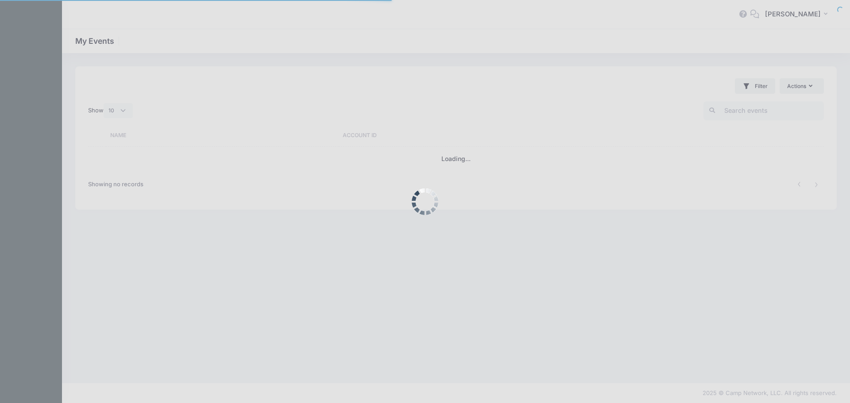
select select "10"
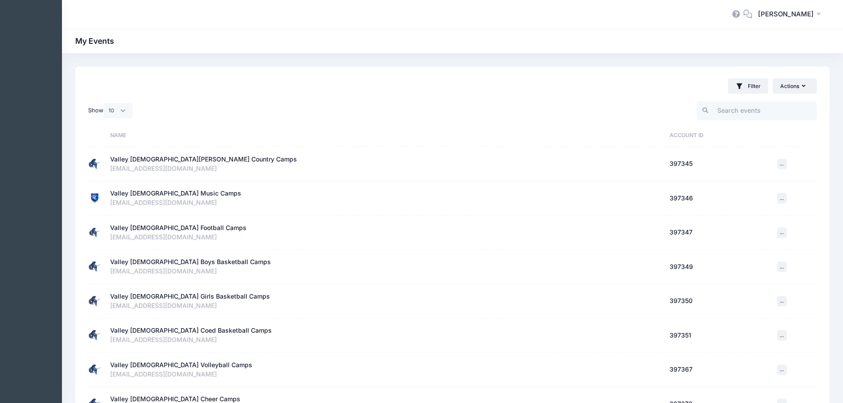
click at [164, 156] on div "Valley Christian Cross Country Camps" at bounding box center [203, 159] width 187 height 9
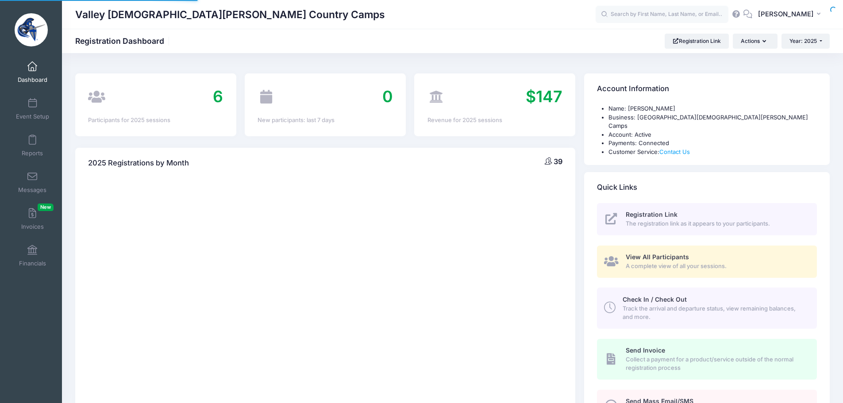
select select
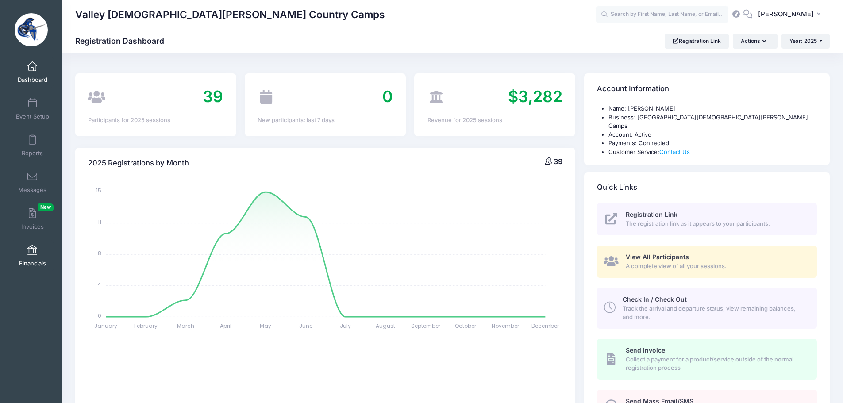
click at [36, 250] on link "Financials" at bounding box center [33, 255] width 42 height 31
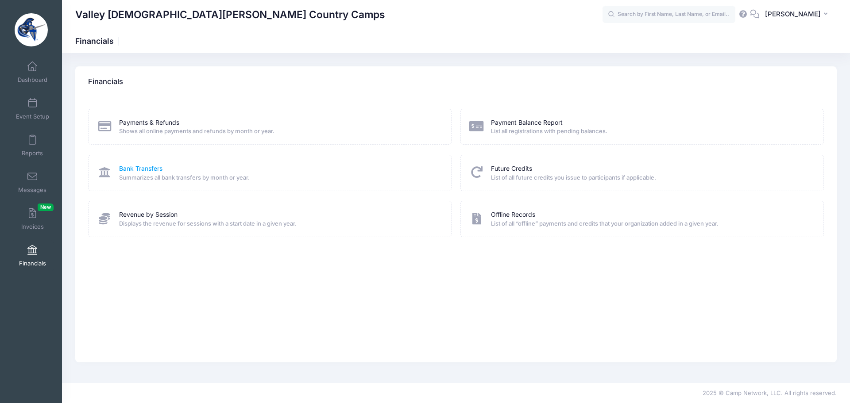
click at [145, 170] on link "Bank Transfers" at bounding box center [140, 168] width 43 height 9
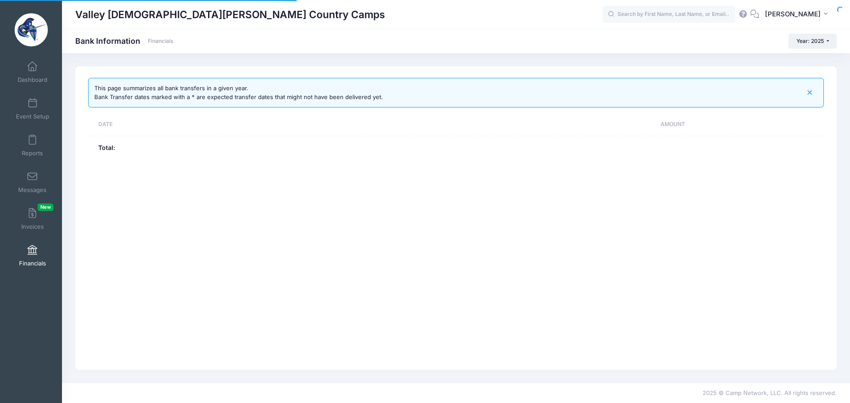
select select "10"
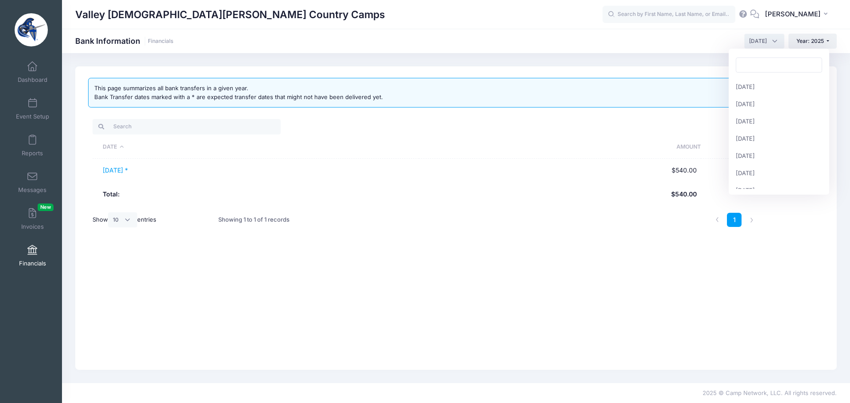
click at [761, 43] on span "[DATE]" at bounding box center [758, 41] width 18 height 8
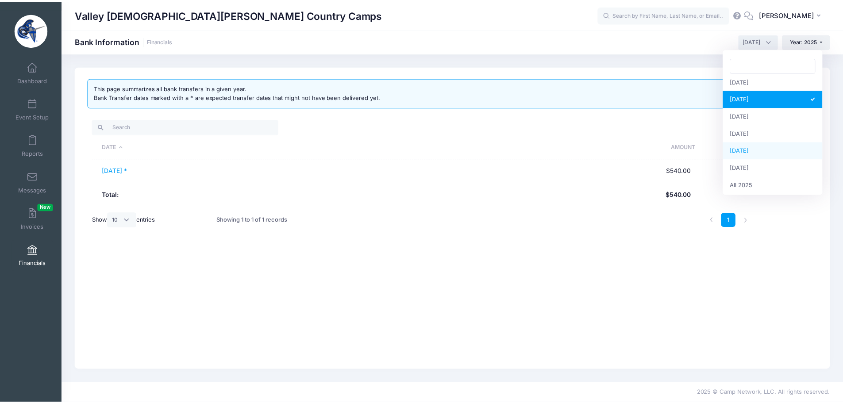
scroll to position [114, 0]
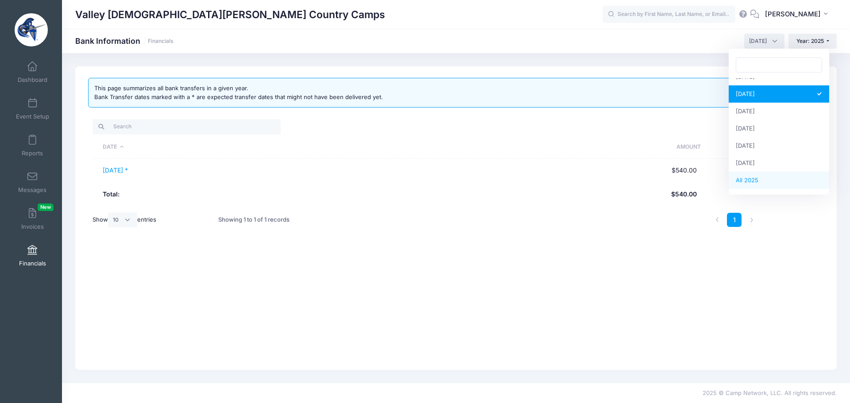
select select
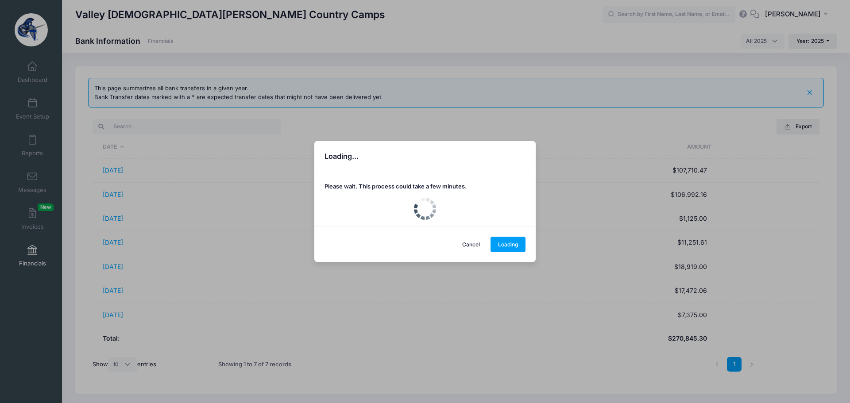
click at [121, 242] on div "Loading... Please wait. This process could take a few minutes. Cancel Loading" at bounding box center [425, 201] width 850 height 403
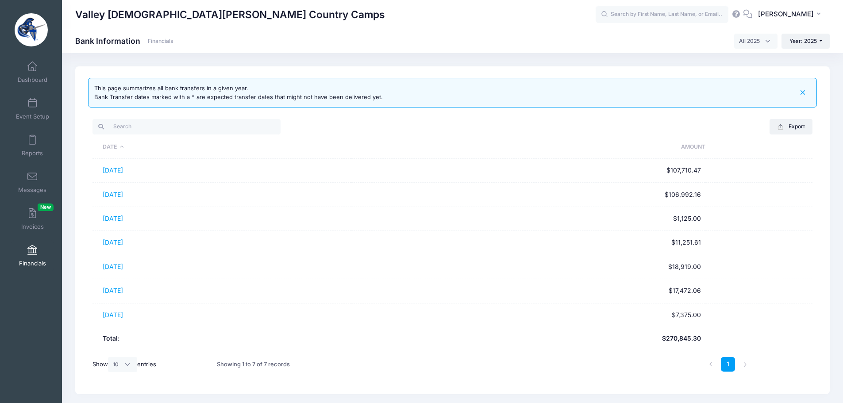
click at [121, 242] on link "04/28/2025" at bounding box center [113, 243] width 20 height 8
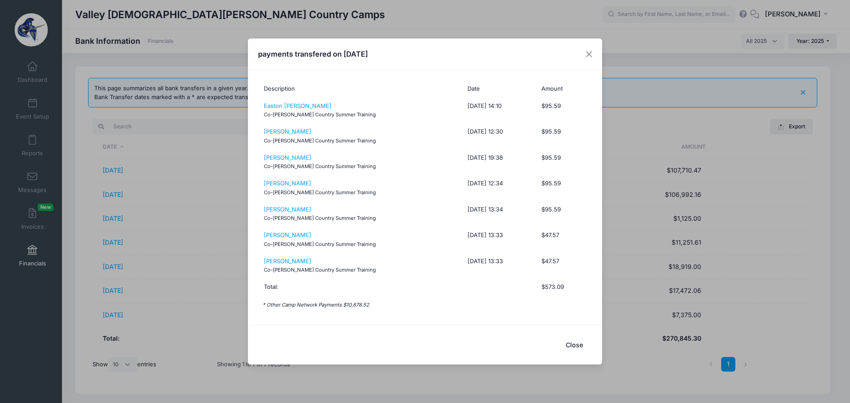
click at [579, 344] on button "Close" at bounding box center [573, 345] width 35 height 19
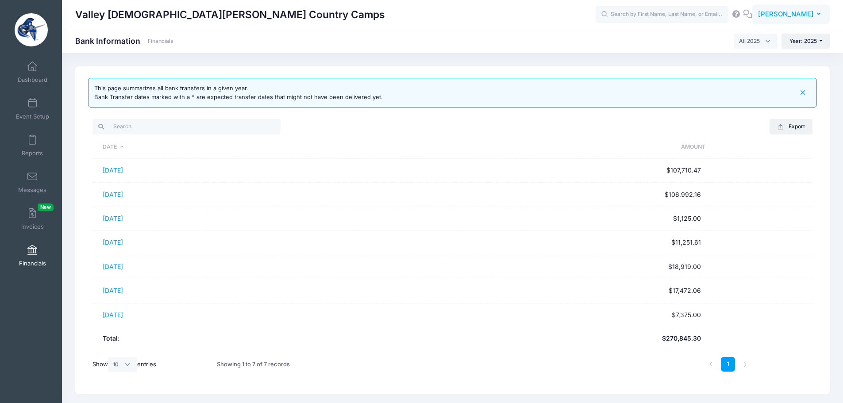
click at [811, 16] on span "[PERSON_NAME]" at bounding box center [786, 14] width 56 height 10
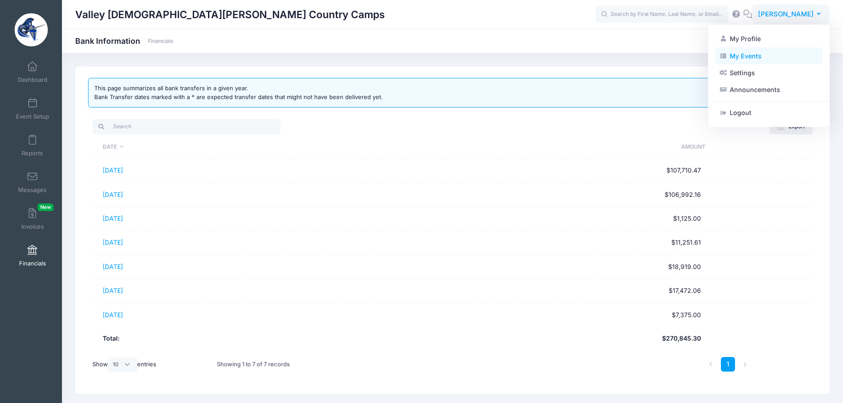
click at [759, 54] on link "My Events" at bounding box center [769, 55] width 108 height 17
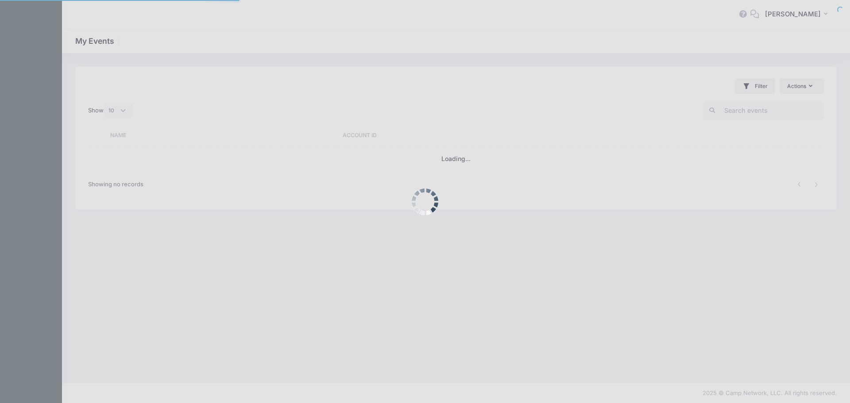
select select "10"
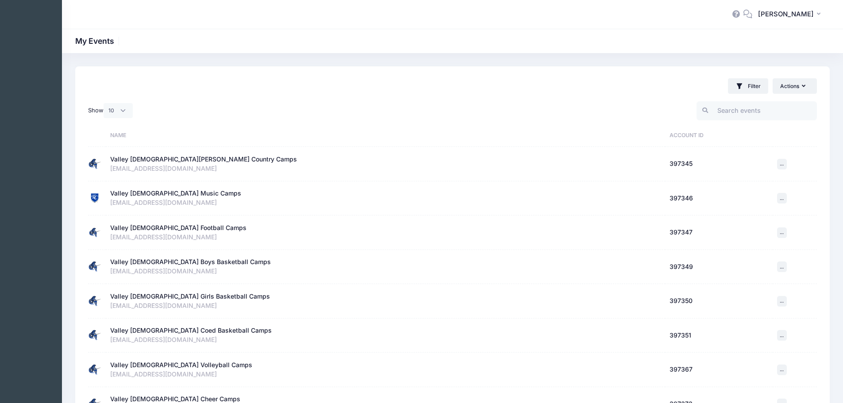
click at [161, 226] on div "Valley [DEMOGRAPHIC_DATA] Football Camps" at bounding box center [178, 228] width 136 height 9
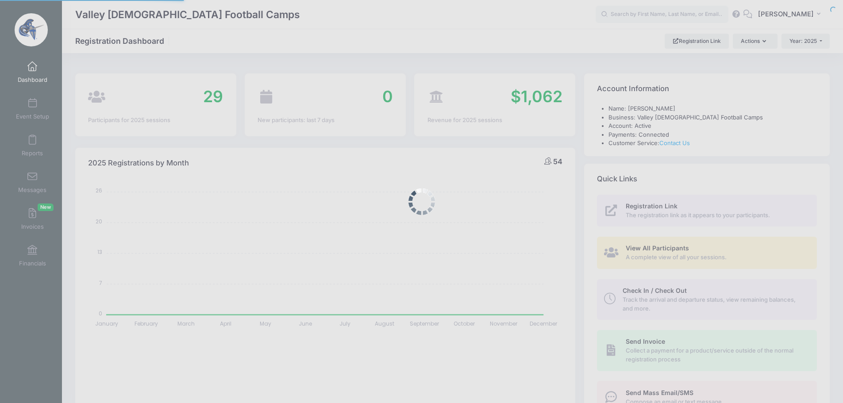
select select
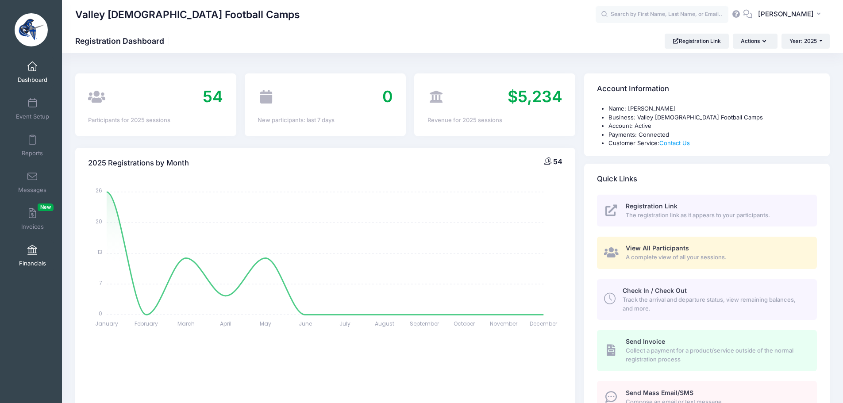
click at [32, 255] on span at bounding box center [32, 251] width 0 height 10
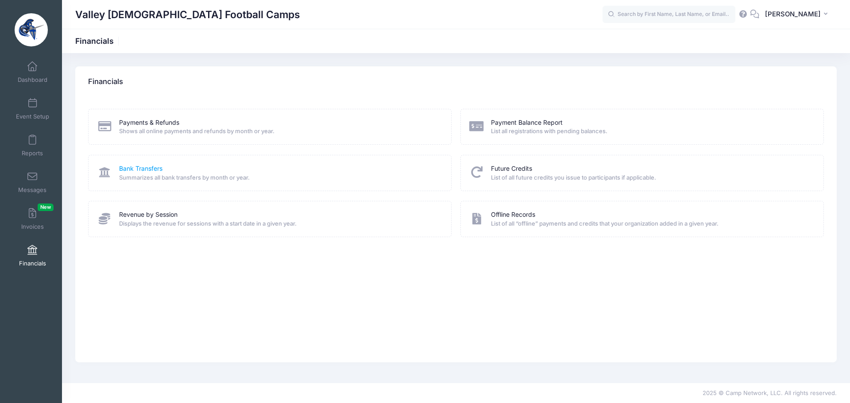
click at [134, 167] on link "Bank Transfers" at bounding box center [140, 168] width 43 height 9
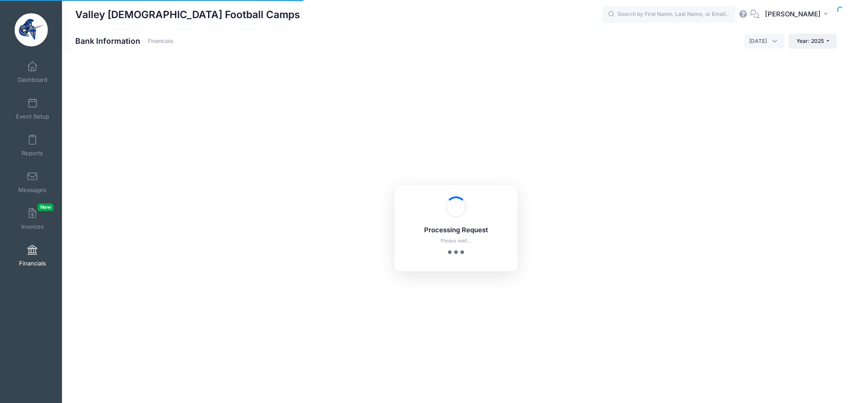
select select "10"
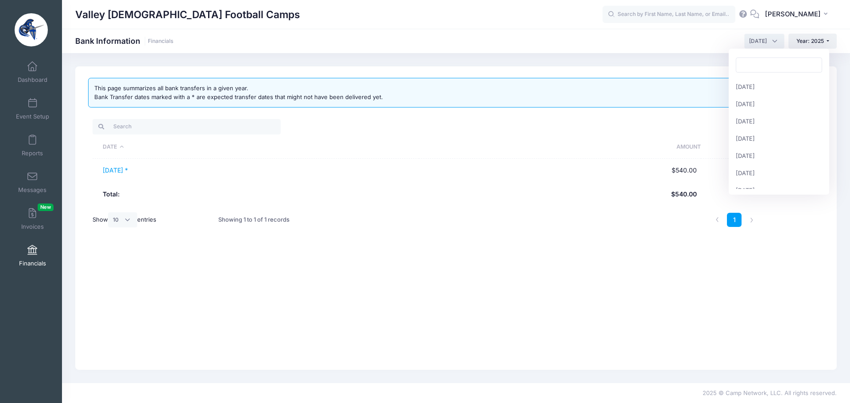
click at [751, 41] on span "August 2025" at bounding box center [758, 41] width 18 height 8
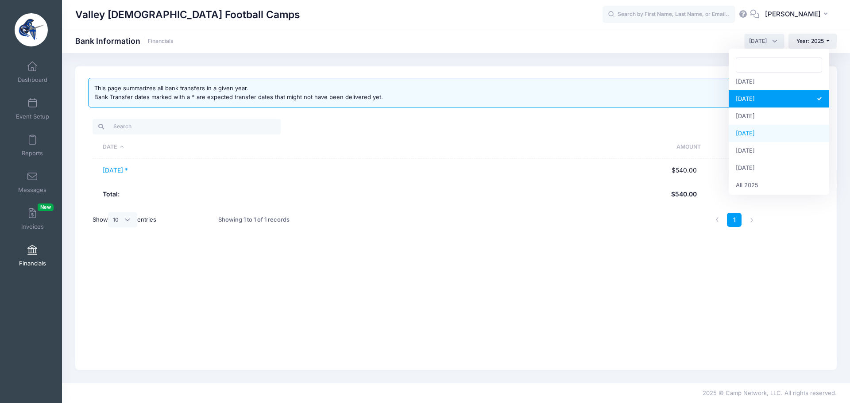
scroll to position [114, 0]
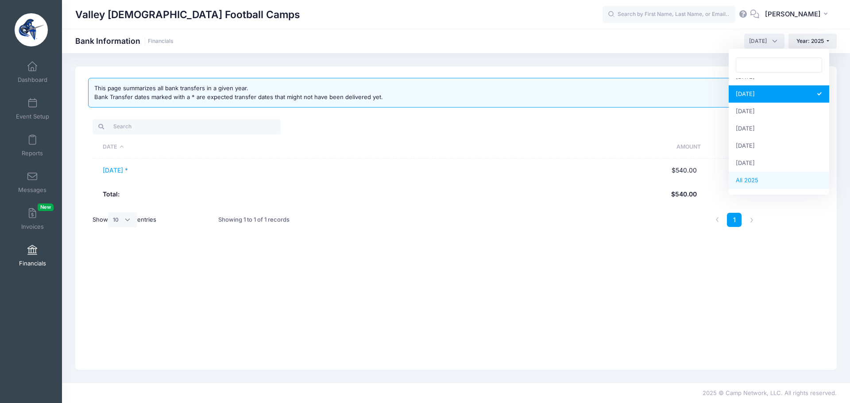
select select
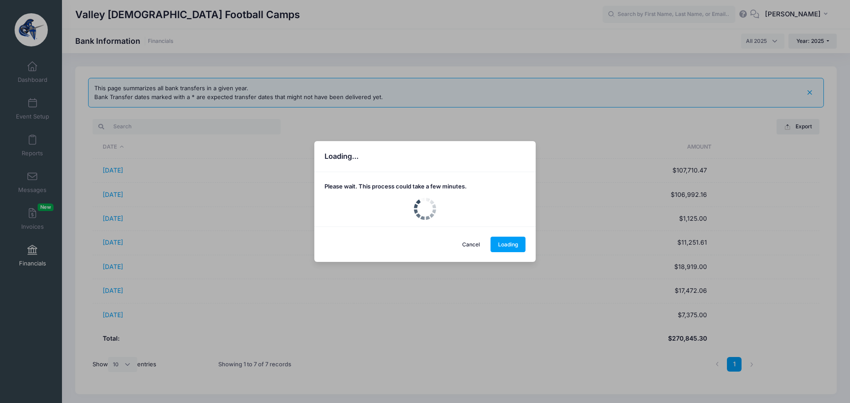
click at [112, 267] on div "Loading... Please wait. This process could take a few minutes. Cancel Loading" at bounding box center [425, 201] width 850 height 403
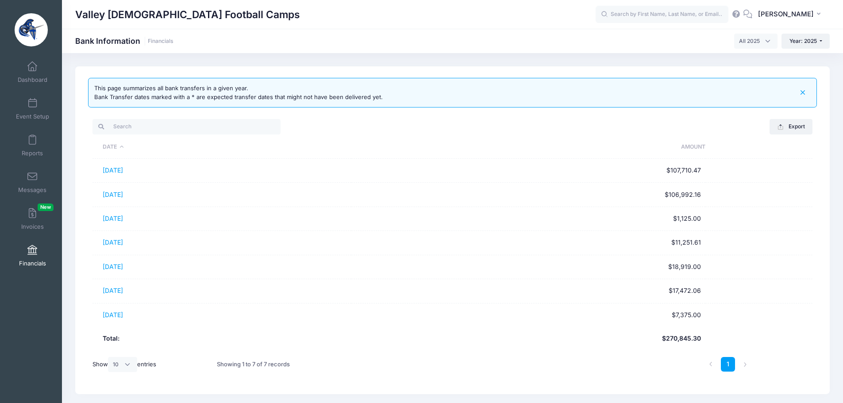
click at [112, 267] on link "[DATE]" at bounding box center [113, 267] width 20 height 8
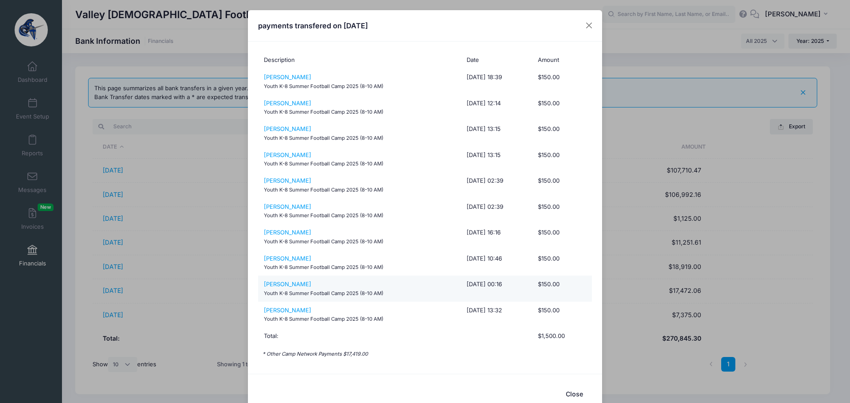
drag, startPoint x: 450, startPoint y: 287, endPoint x: 446, endPoint y: 293, distance: 7.4
click at [576, 394] on button "Close" at bounding box center [573, 394] width 35 height 19
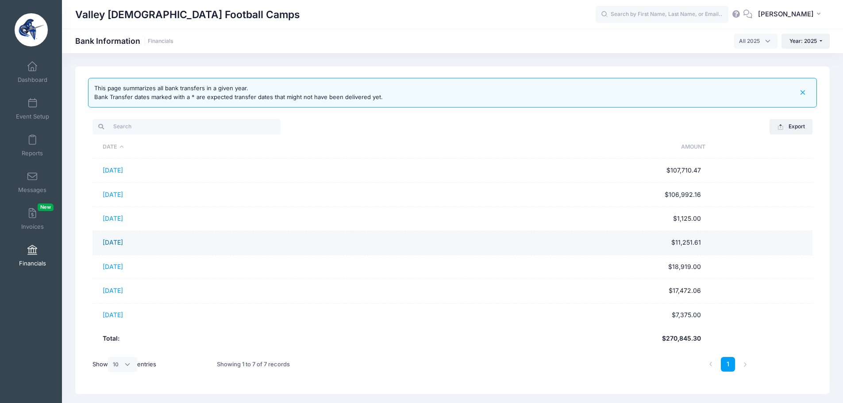
click at [117, 243] on link "04/28/2025" at bounding box center [113, 243] width 20 height 8
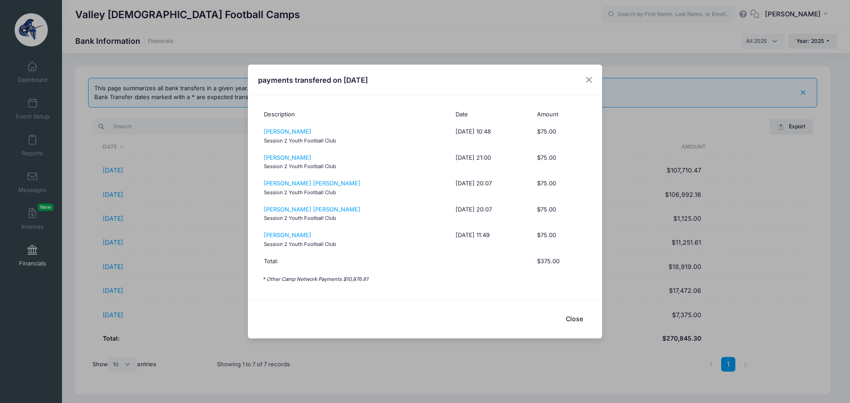
click at [574, 315] on button "Close" at bounding box center [573, 319] width 35 height 19
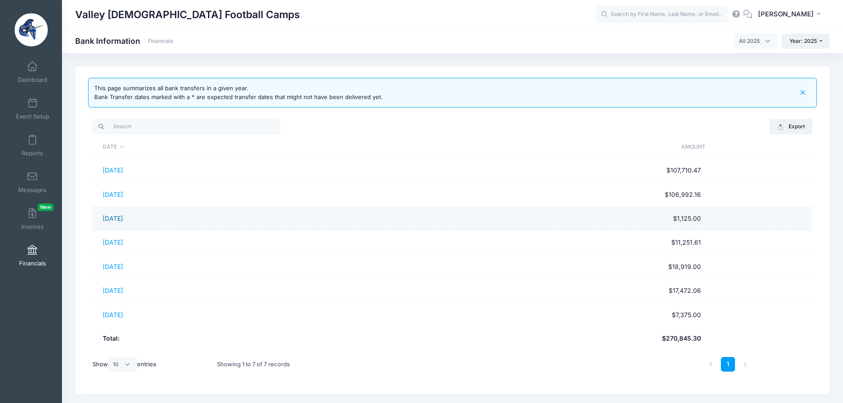
click at [120, 218] on link "[DATE]" at bounding box center [113, 219] width 20 height 8
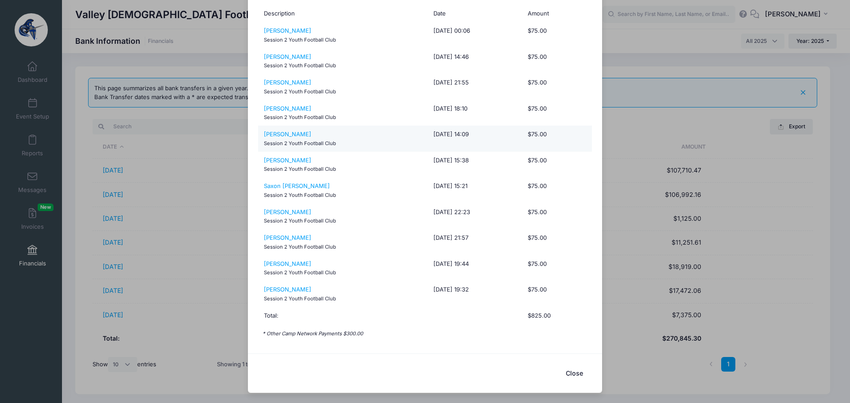
scroll to position [46, 0]
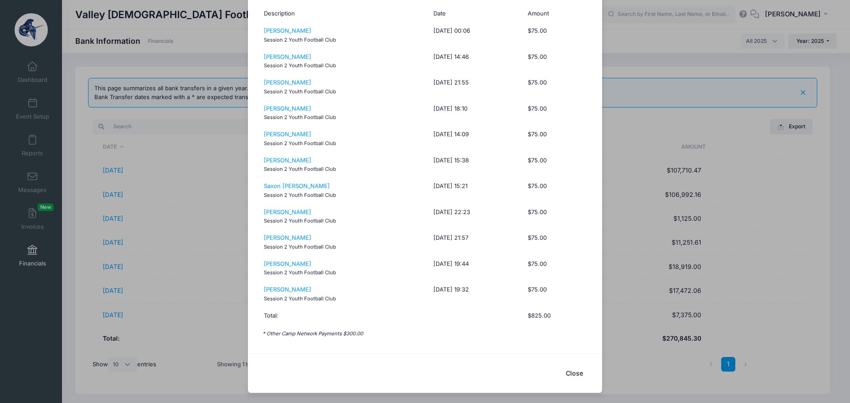
click at [570, 376] on button "Close" at bounding box center [573, 373] width 35 height 19
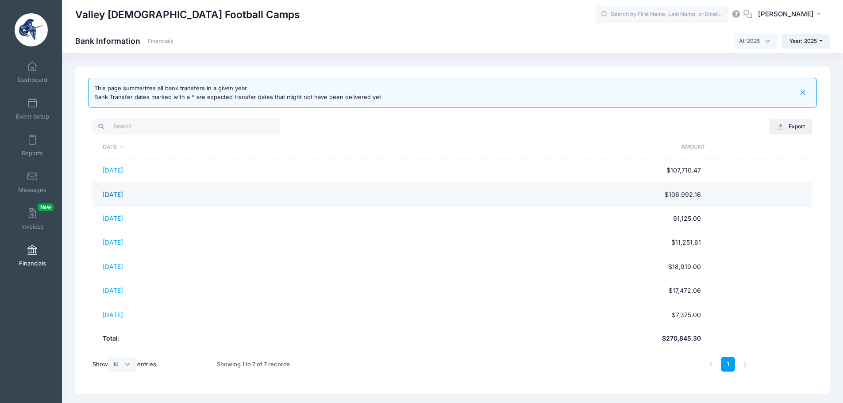
click at [122, 197] on link "02/28/2025" at bounding box center [113, 195] width 20 height 8
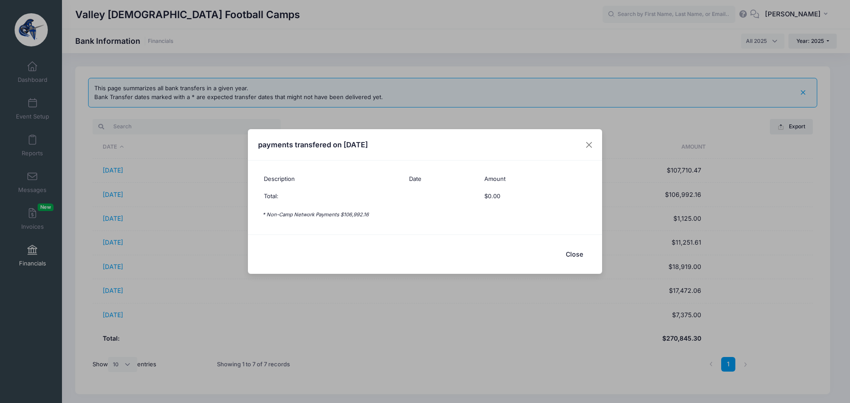
scroll to position [0, 0]
click at [571, 251] on button "Close" at bounding box center [573, 254] width 35 height 19
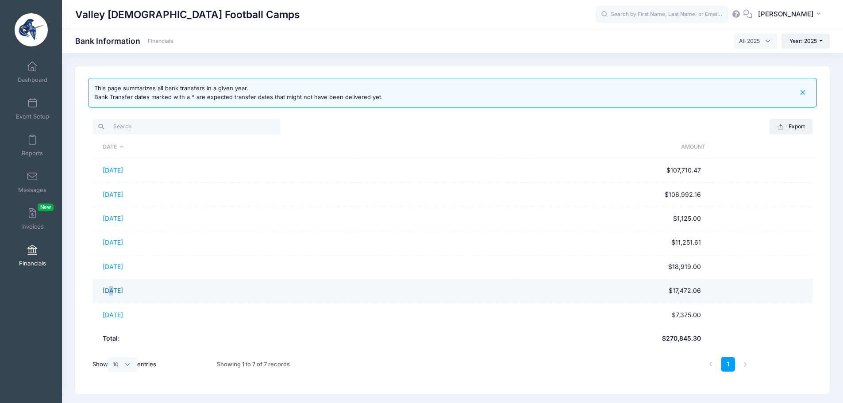
click at [112, 292] on link "[DATE]" at bounding box center [113, 291] width 20 height 8
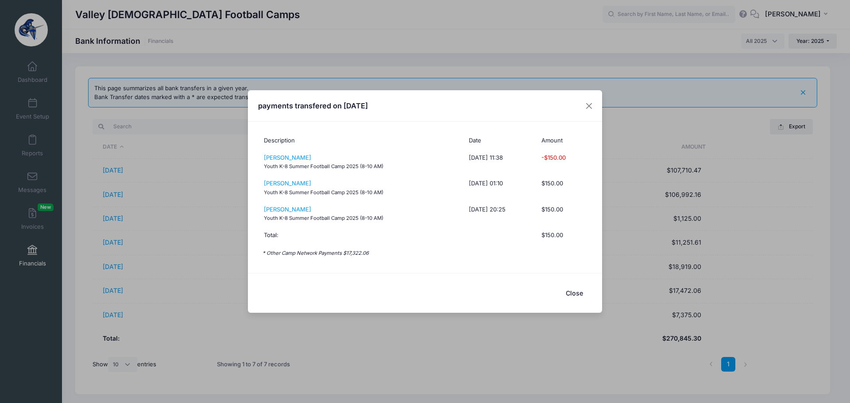
click at [577, 292] on button "Close" at bounding box center [573, 293] width 35 height 19
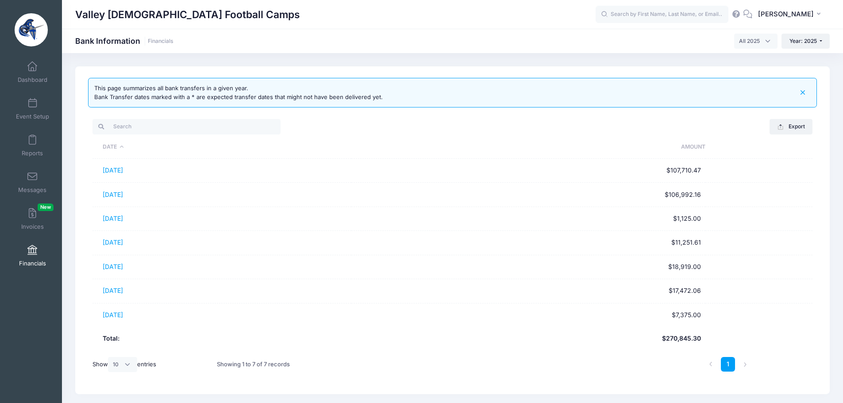
click at [115, 317] on link "[DATE]" at bounding box center [113, 315] width 20 height 8
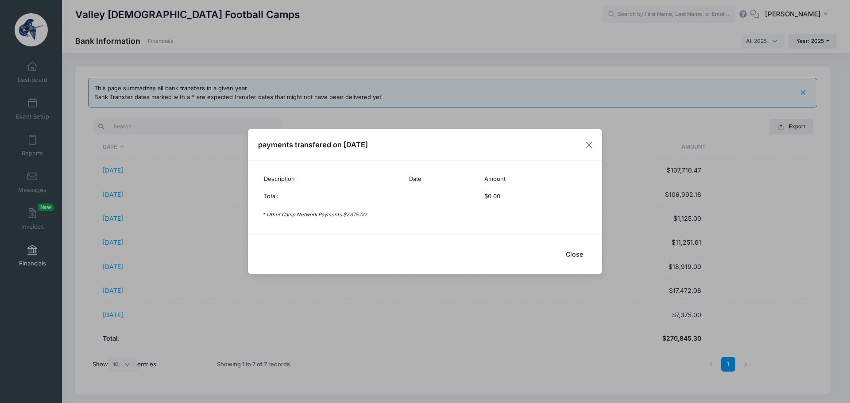
click at [572, 255] on button "Close" at bounding box center [573, 254] width 35 height 19
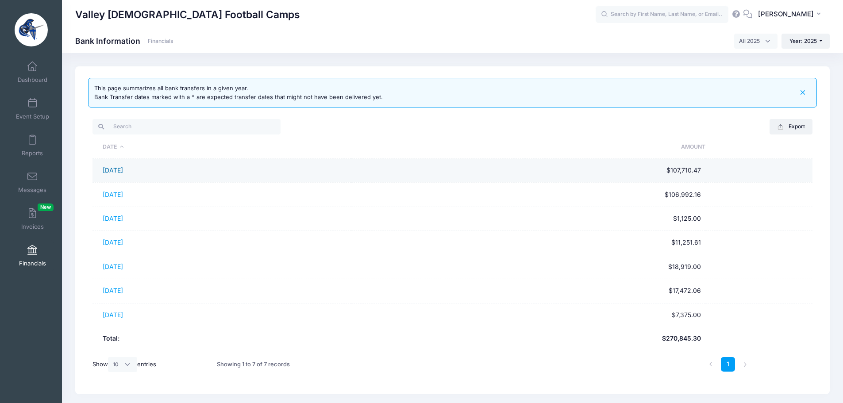
click at [111, 167] on link "[DATE]" at bounding box center [113, 170] width 20 height 8
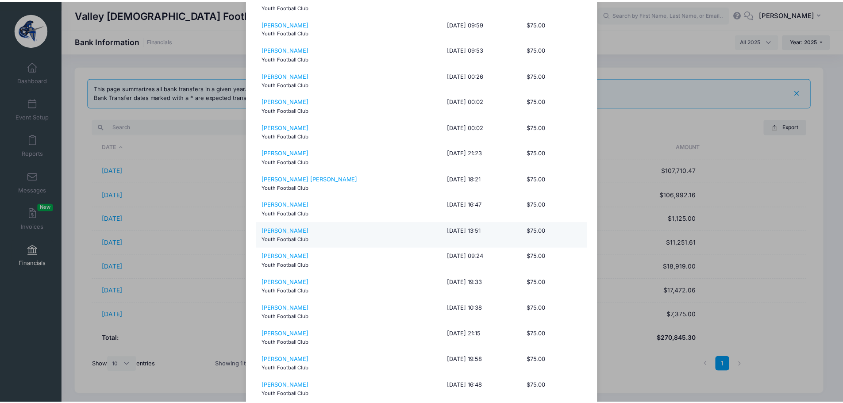
scroll to position [435, 0]
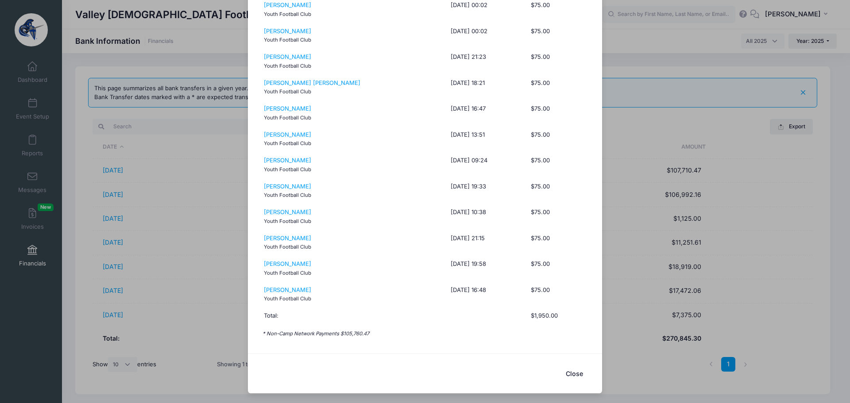
click at [576, 374] on button "Close" at bounding box center [573, 373] width 35 height 19
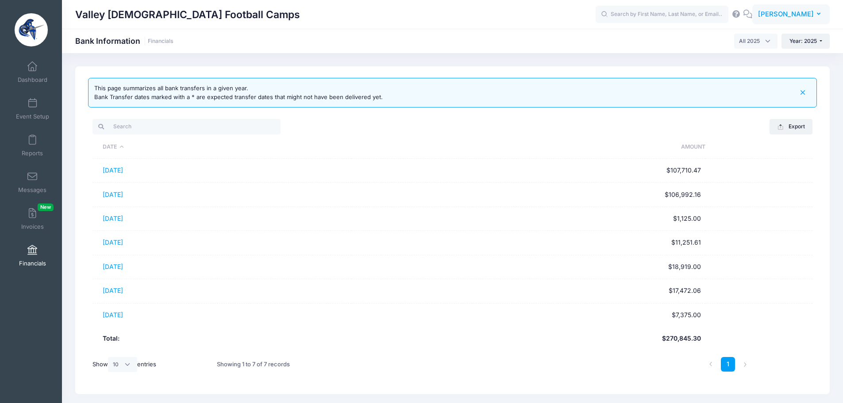
click at [800, 15] on span "[PERSON_NAME]" at bounding box center [786, 14] width 56 height 10
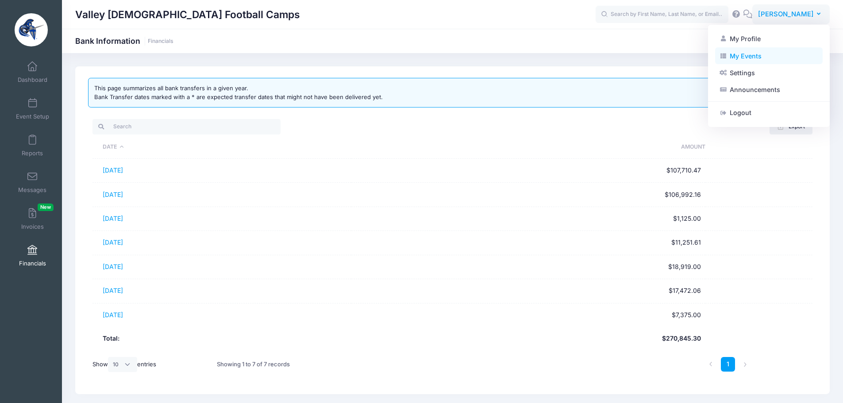
click at [747, 56] on link "My Events" at bounding box center [769, 55] width 108 height 17
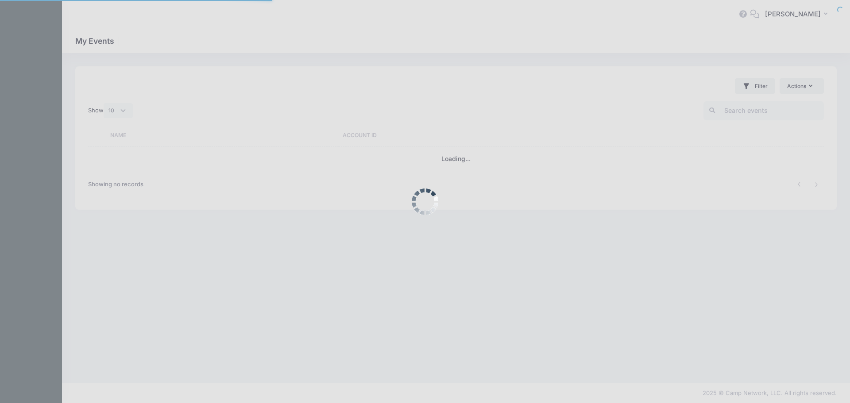
select select "10"
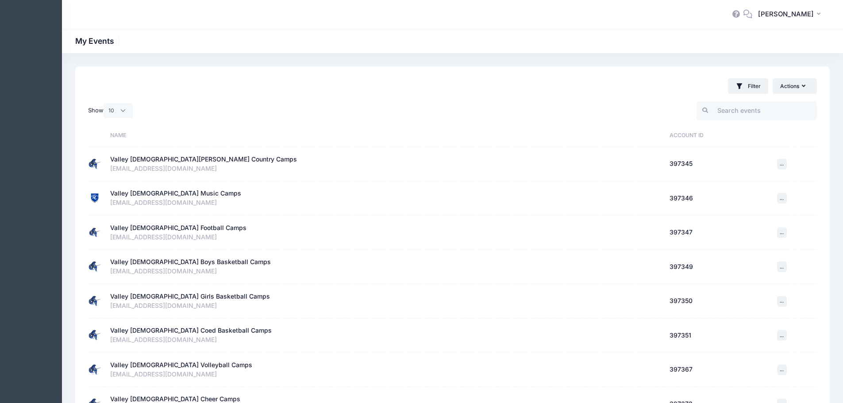
click at [154, 227] on div "Valley Christian Football Camps" at bounding box center [178, 228] width 136 height 9
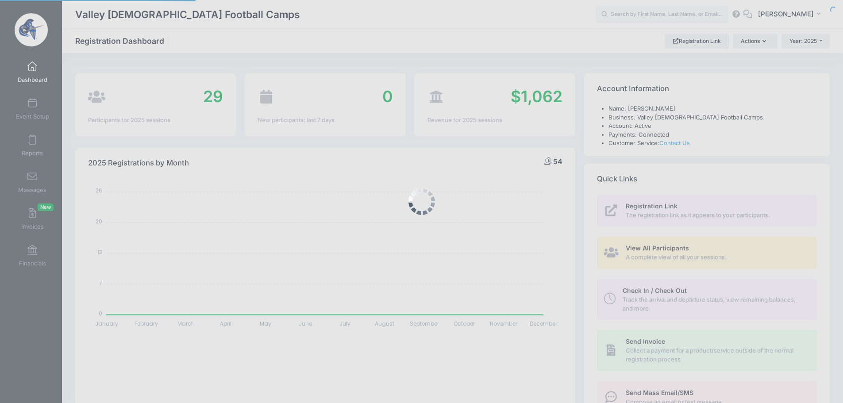
select select
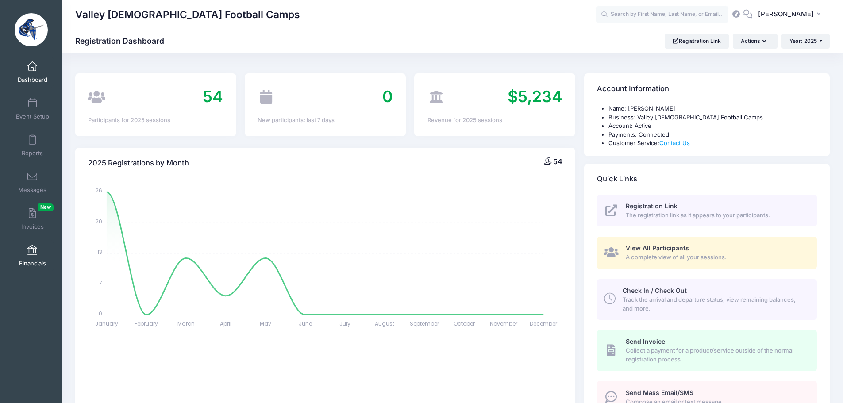
click at [31, 256] on link "Financials" at bounding box center [33, 255] width 42 height 31
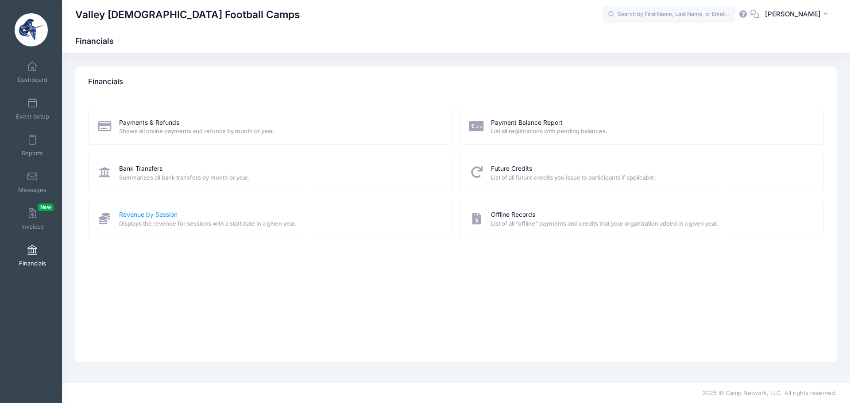
click at [147, 213] on link "Revenue by Session" at bounding box center [148, 214] width 58 height 9
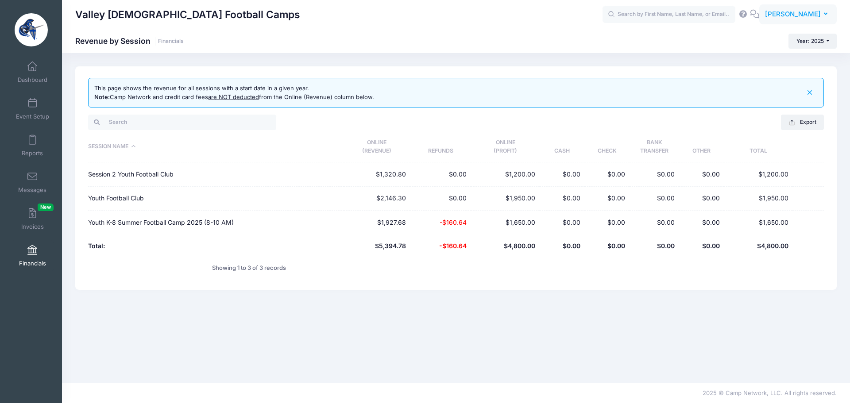
click at [811, 15] on span "[PERSON_NAME]" at bounding box center [793, 14] width 56 height 10
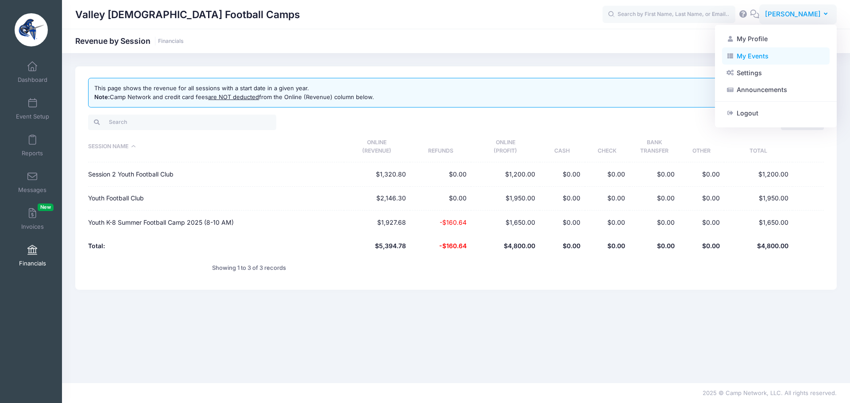
click at [752, 57] on link "My Events" at bounding box center [776, 55] width 108 height 17
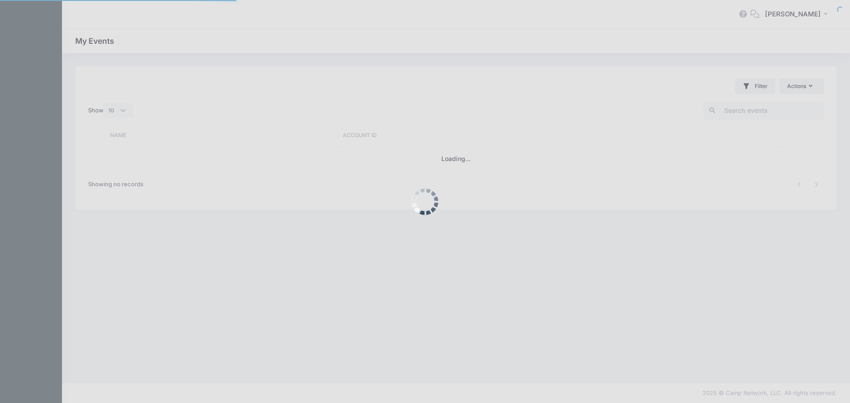
select select "10"
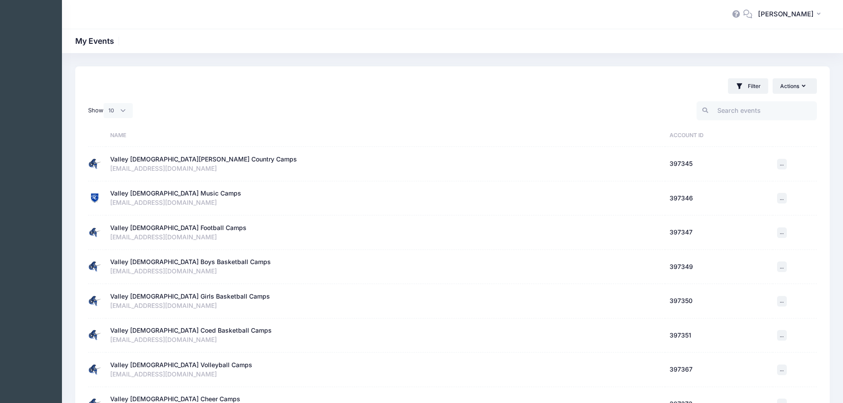
click at [155, 156] on div "Valley [DEMOGRAPHIC_DATA][PERSON_NAME] Country Camps" at bounding box center [203, 159] width 187 height 9
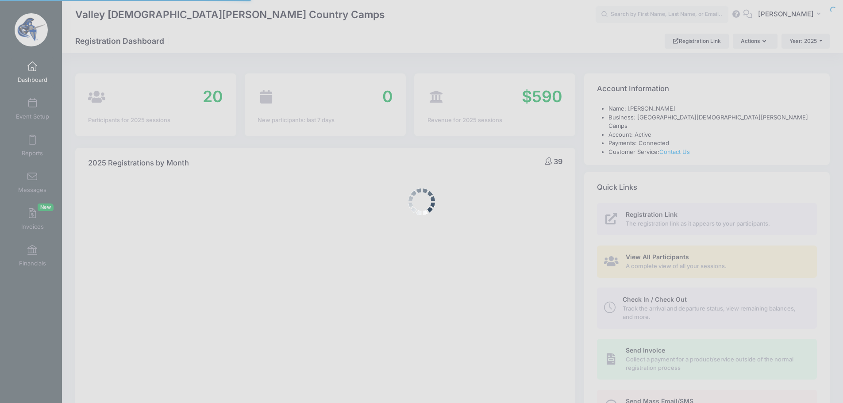
select select
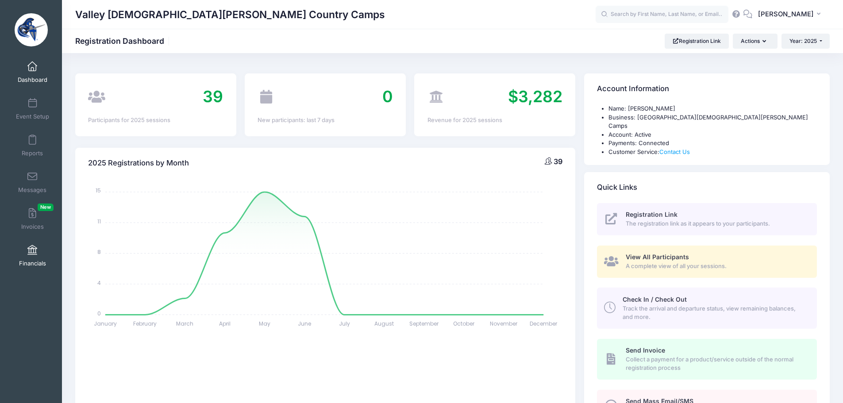
click at [39, 260] on span "Financials" at bounding box center [32, 264] width 27 height 8
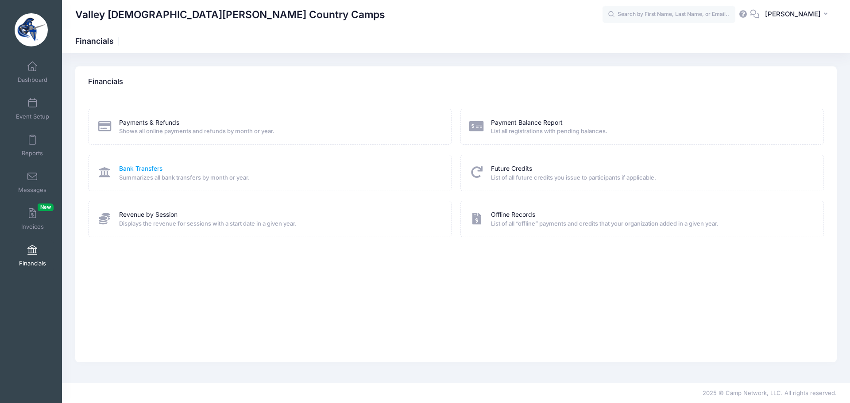
click at [140, 169] on link "Bank Transfers" at bounding box center [140, 168] width 43 height 9
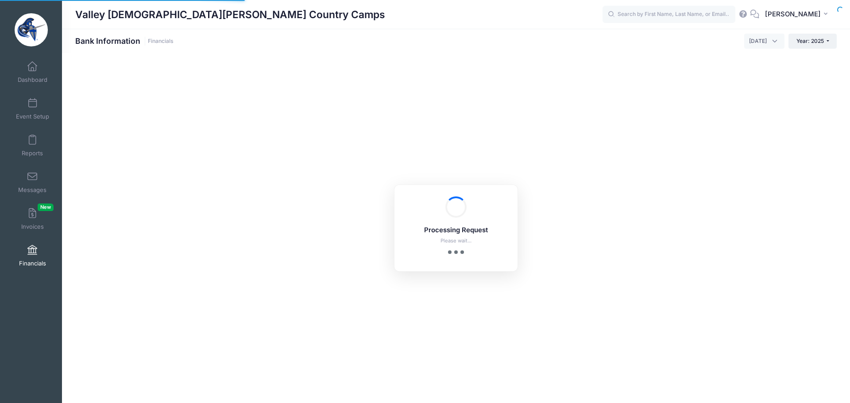
select select "10"
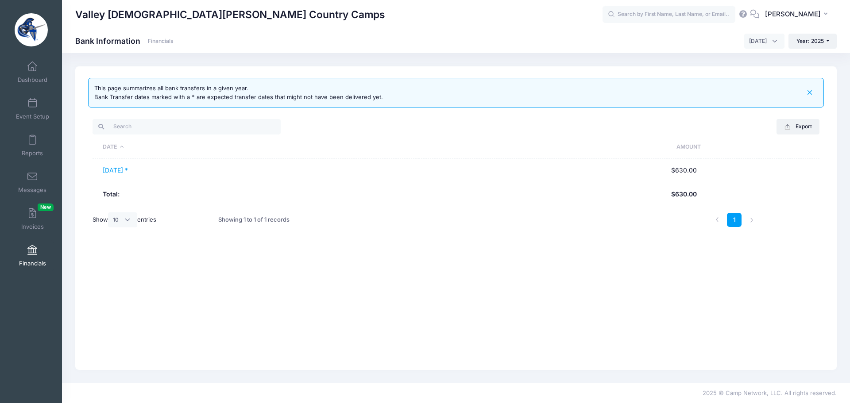
click at [767, 42] on span "[DATE]" at bounding box center [764, 41] width 40 height 15
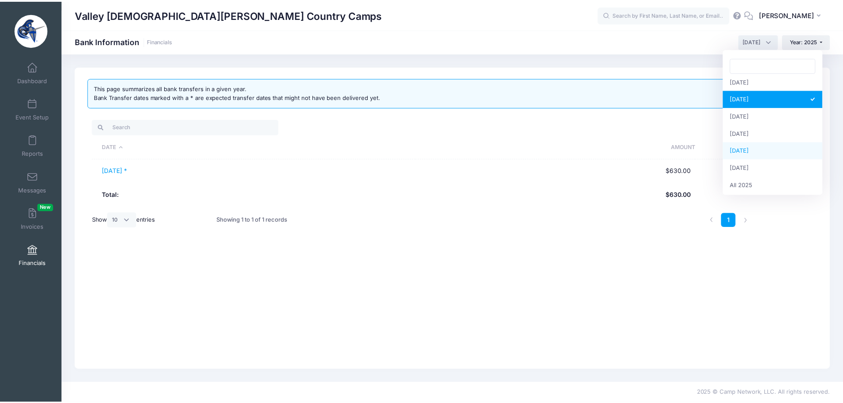
scroll to position [114, 0]
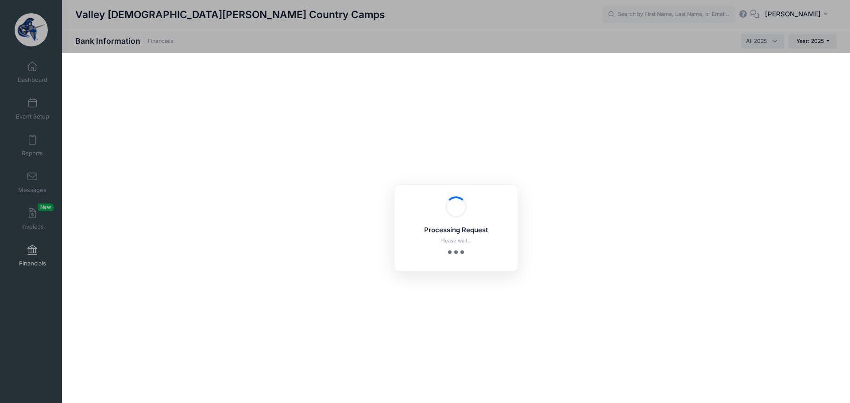
select select
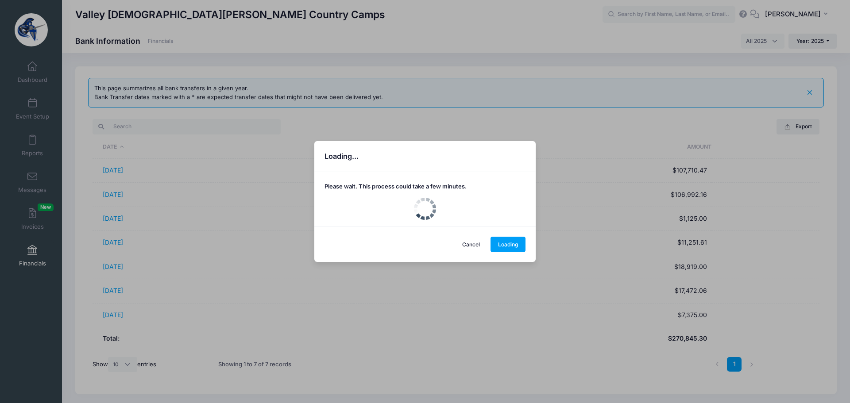
click at [119, 193] on div "Loading... Please wait. This process could take a few minutes. Cancel Loading" at bounding box center [425, 201] width 850 height 403
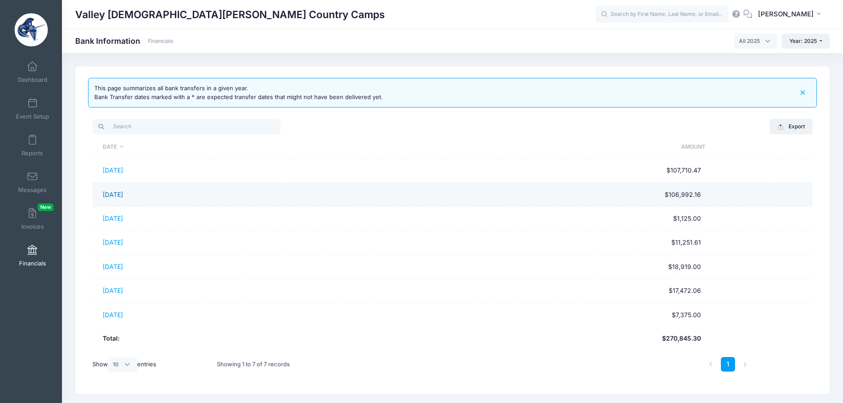
click at [119, 194] on link "[DATE]" at bounding box center [113, 195] width 20 height 8
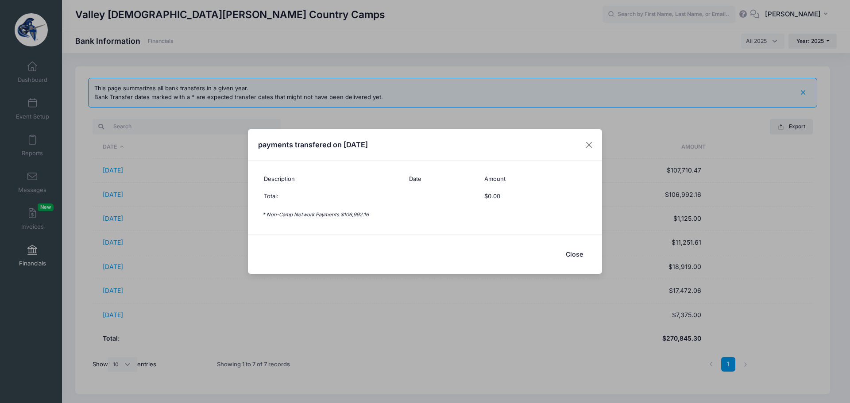
click at [579, 255] on button "Close" at bounding box center [573, 254] width 35 height 19
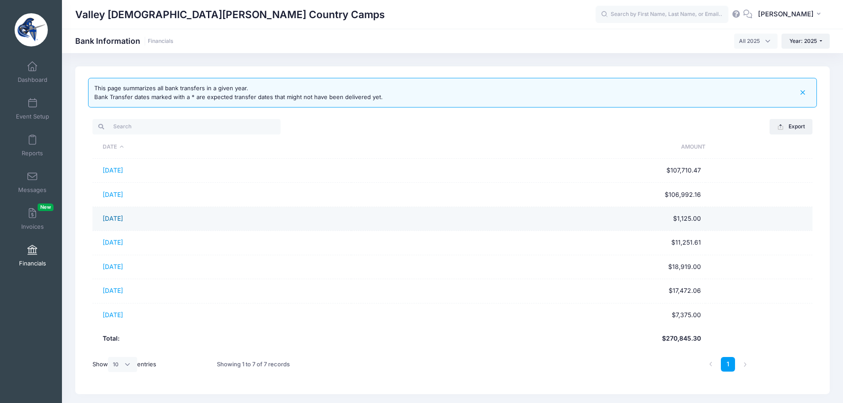
click at [120, 218] on link "03/28/2025" at bounding box center [113, 219] width 20 height 8
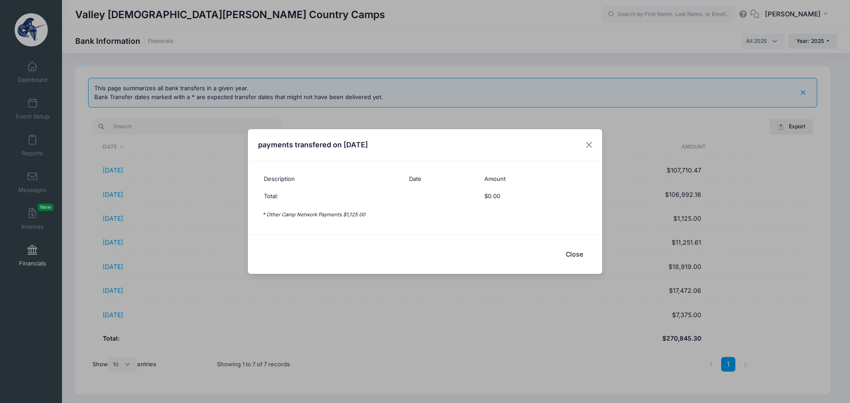
click at [575, 255] on button "Close" at bounding box center [573, 254] width 35 height 19
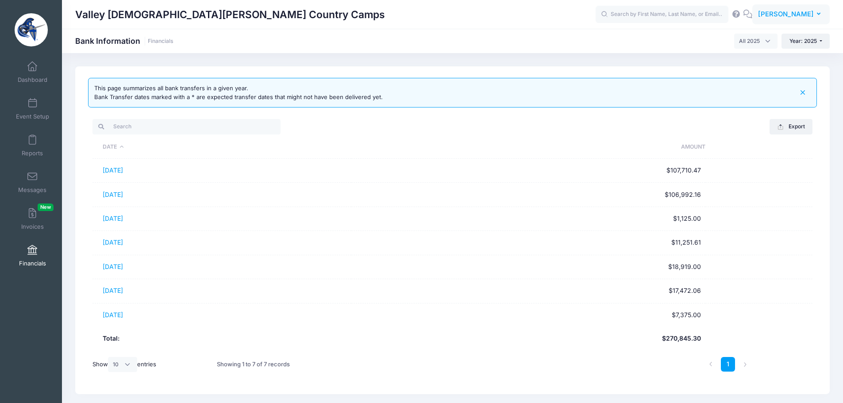
drag, startPoint x: 802, startPoint y: 15, endPoint x: 797, endPoint y: 19, distance: 6.0
click at [802, 15] on span "[PERSON_NAME]" at bounding box center [786, 14] width 56 height 10
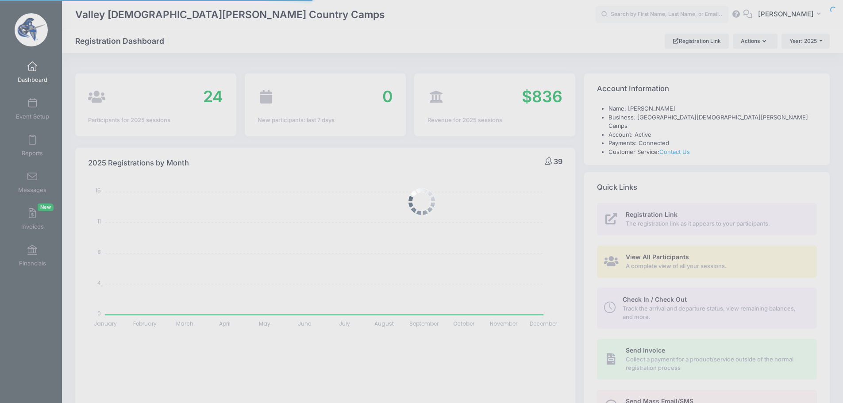
select select
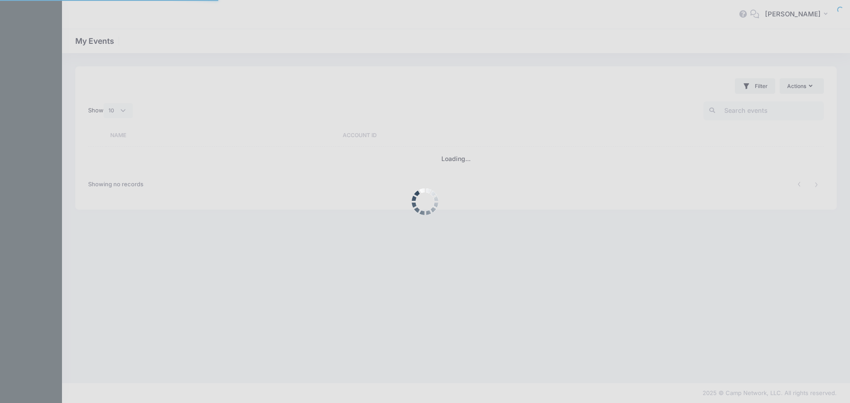
select select "10"
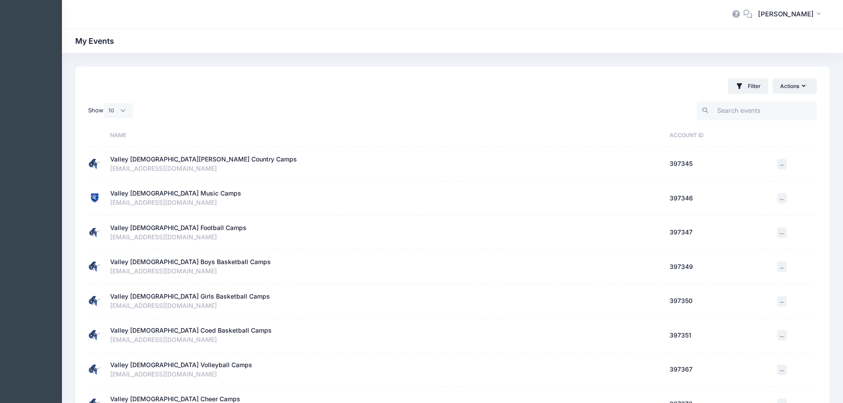
click at [172, 189] on div "Valley [DEMOGRAPHIC_DATA] Music Camps" at bounding box center [175, 193] width 131 height 9
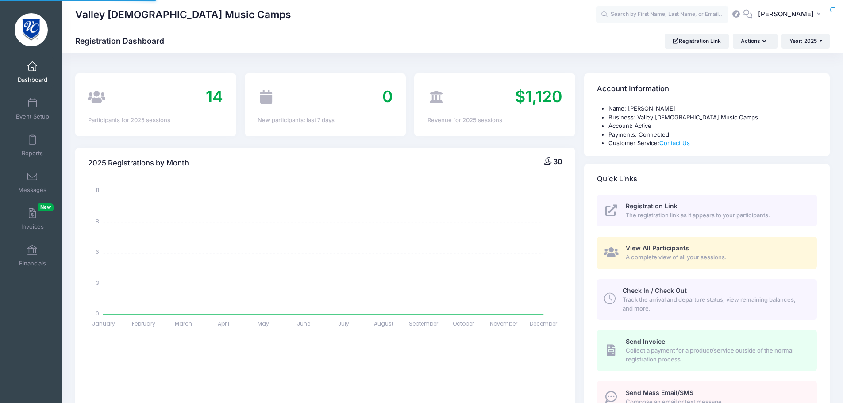
select select
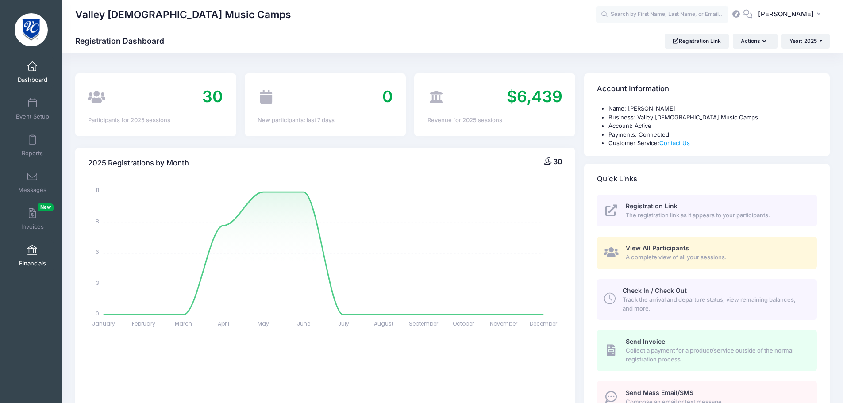
click at [29, 257] on link "Financials" at bounding box center [33, 255] width 42 height 31
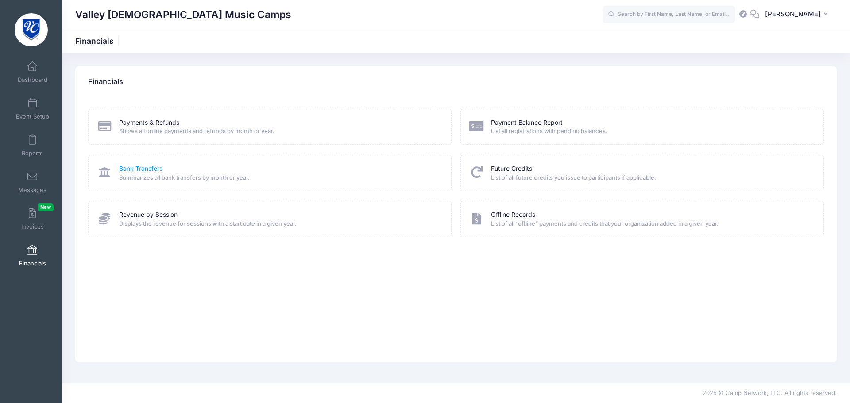
click at [149, 167] on link "Bank Transfers" at bounding box center [140, 168] width 43 height 9
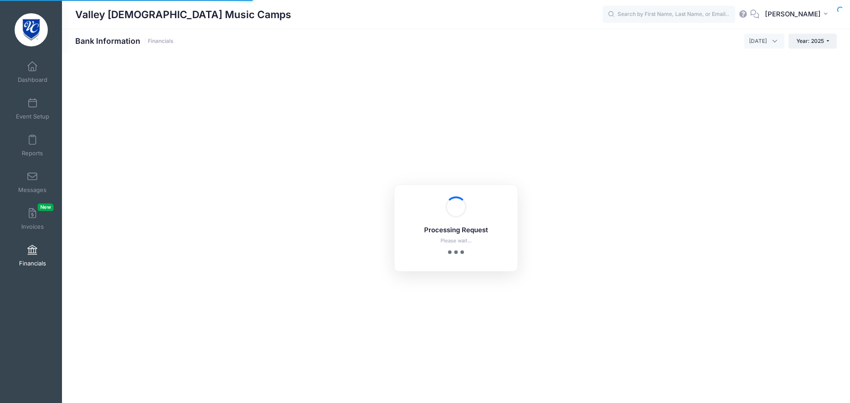
select select "10"
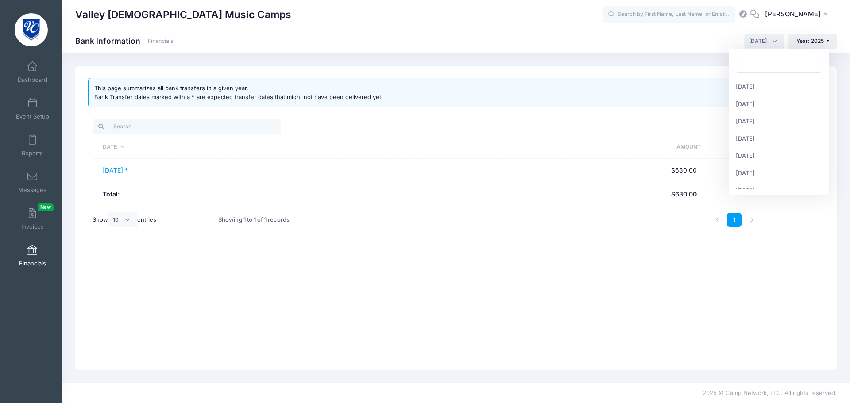
drag, startPoint x: 742, startPoint y: 37, endPoint x: 771, endPoint y: 91, distance: 60.8
click at [749, 38] on span "[DATE]" at bounding box center [758, 41] width 18 height 8
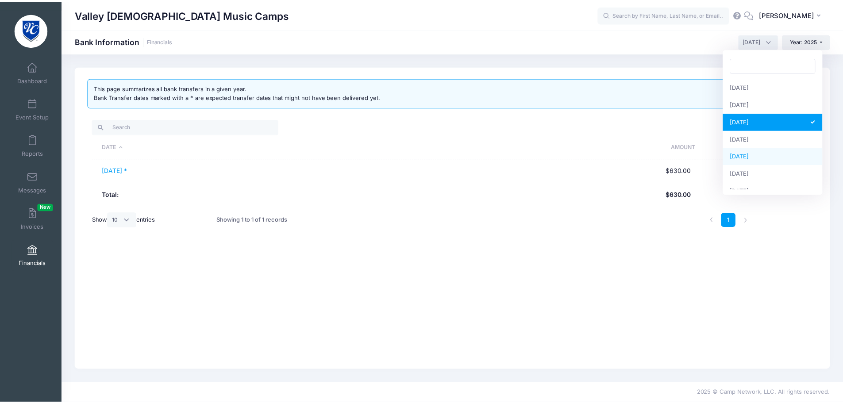
scroll to position [114, 0]
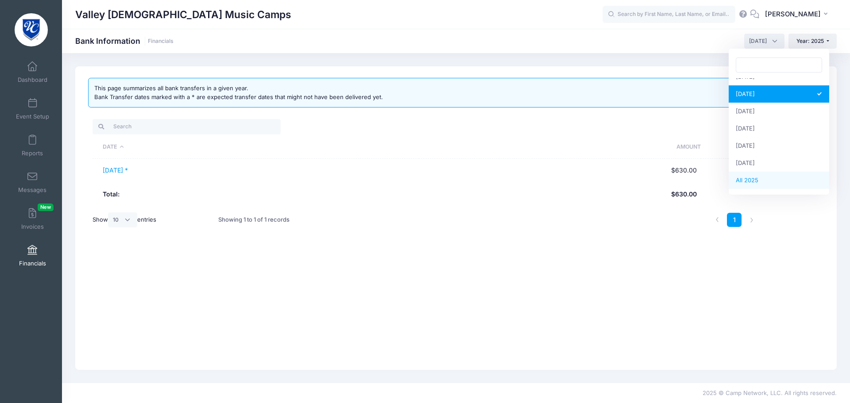
select select
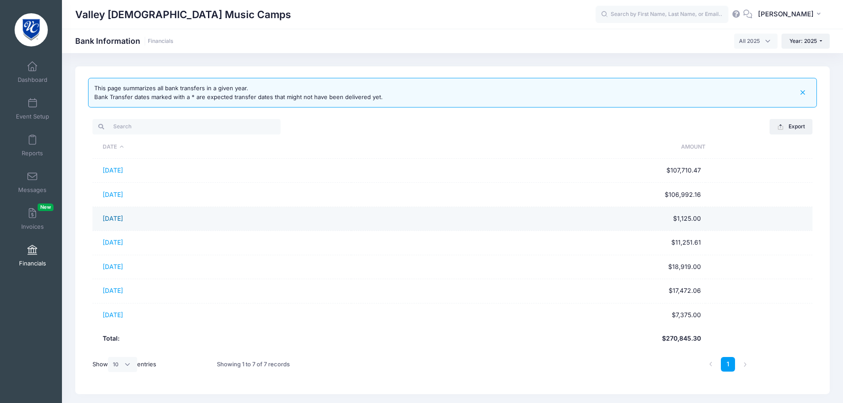
click at [118, 216] on link "[DATE]" at bounding box center [113, 219] width 20 height 8
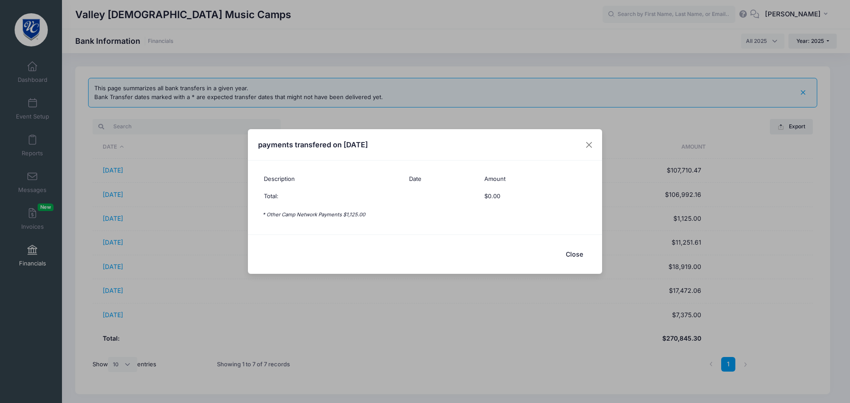
click at [573, 255] on button "Close" at bounding box center [573, 254] width 35 height 19
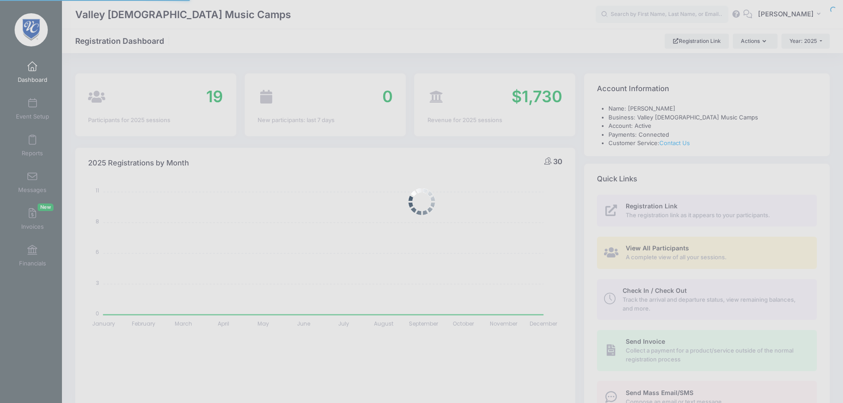
select select
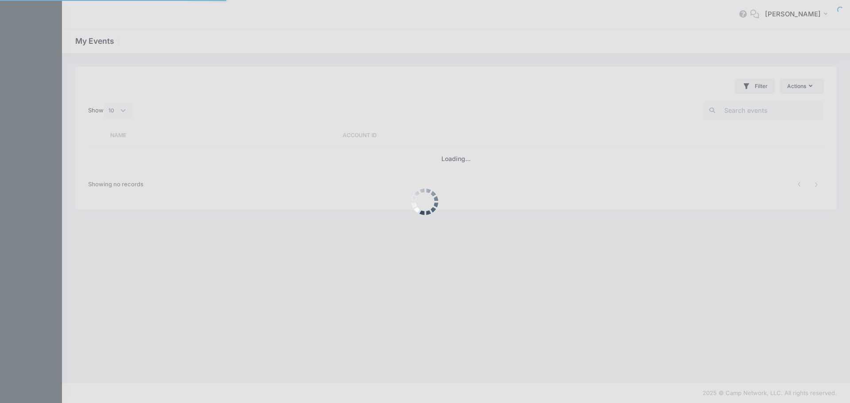
select select "10"
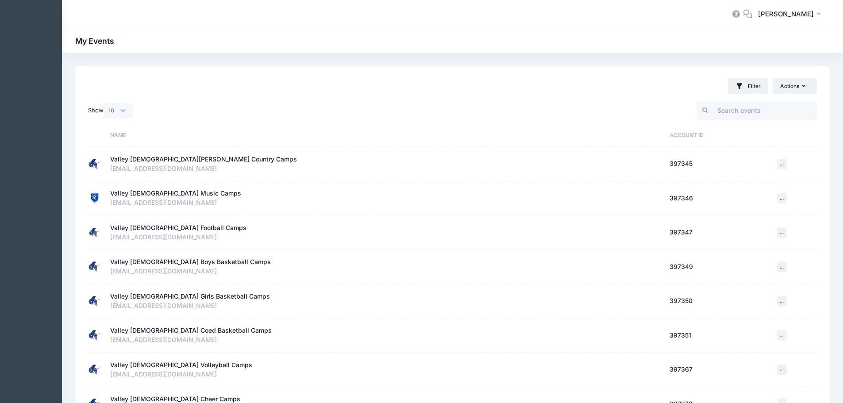
click at [185, 226] on div "Valley Christian Football Camps" at bounding box center [178, 228] width 136 height 9
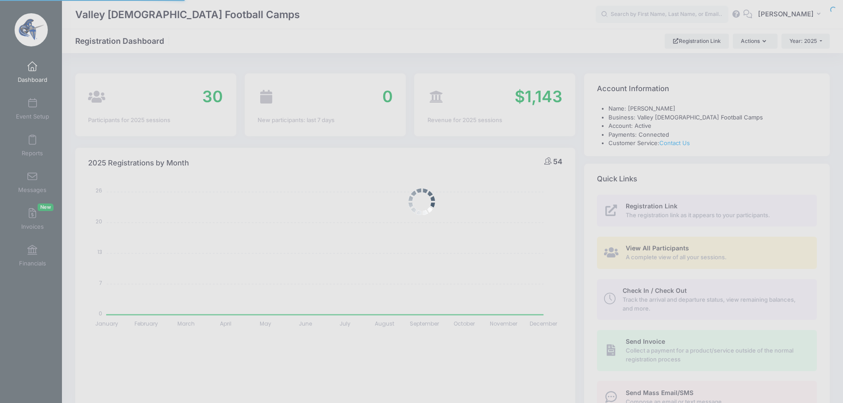
select select
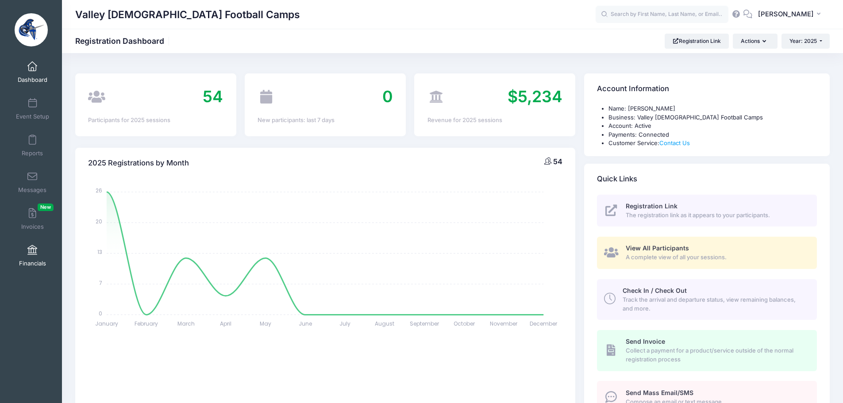
click at [32, 252] on span at bounding box center [32, 251] width 0 height 10
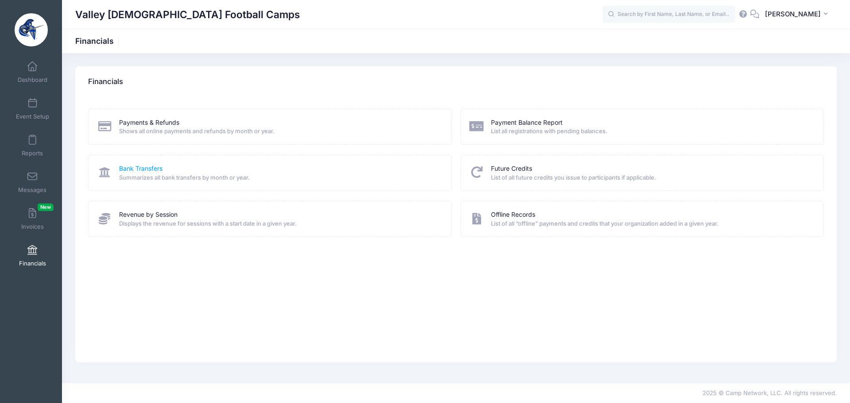
click at [148, 169] on link "Bank Transfers" at bounding box center [140, 168] width 43 height 9
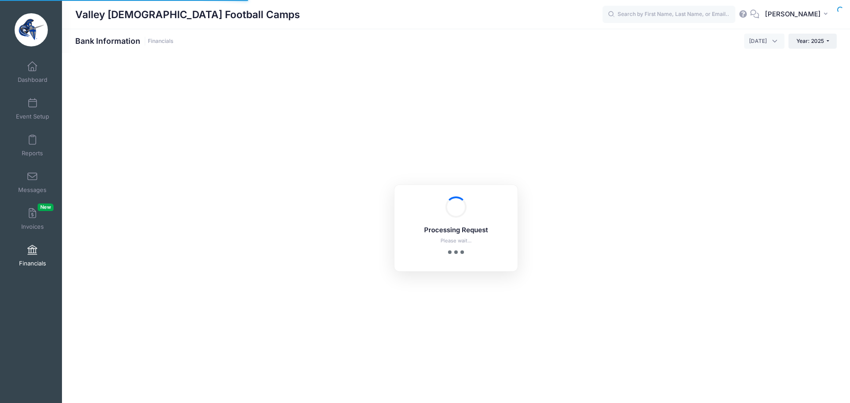
select select "10"
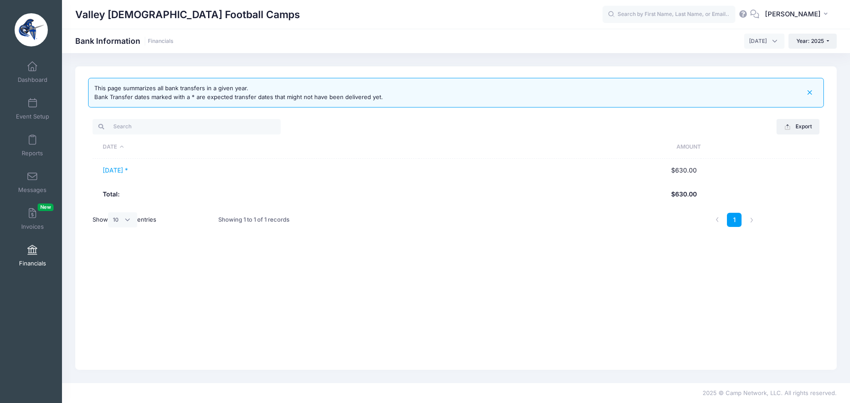
click at [767, 42] on span "[DATE]" at bounding box center [764, 41] width 40 height 15
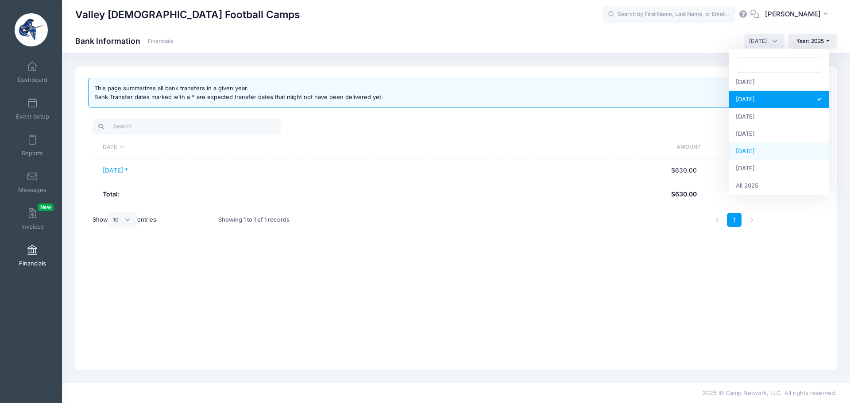
scroll to position [114, 0]
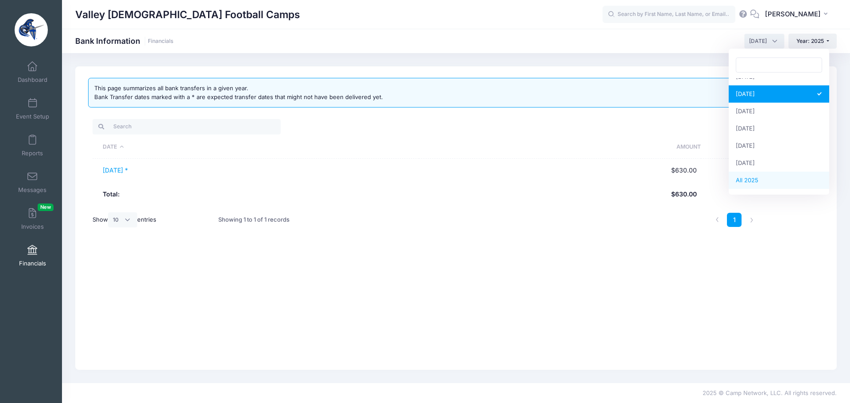
drag, startPoint x: 752, startPoint y: 177, endPoint x: 747, endPoint y: 178, distance: 4.9
select select
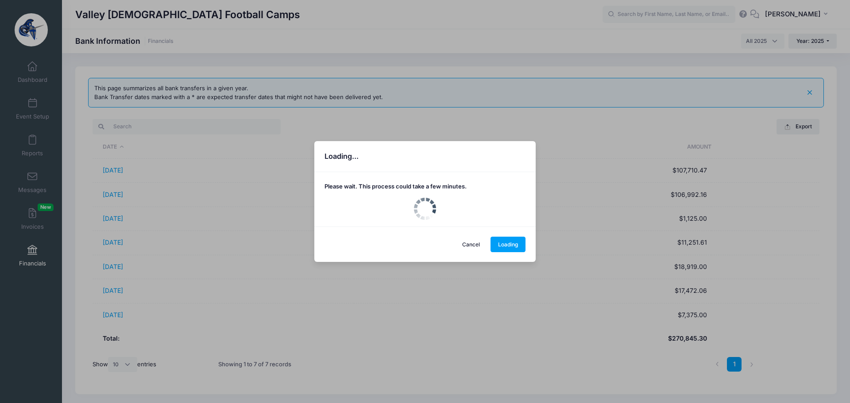
click at [125, 220] on div "Loading... Please wait. This process could take a few minutes. Cancel Loading" at bounding box center [425, 201] width 850 height 403
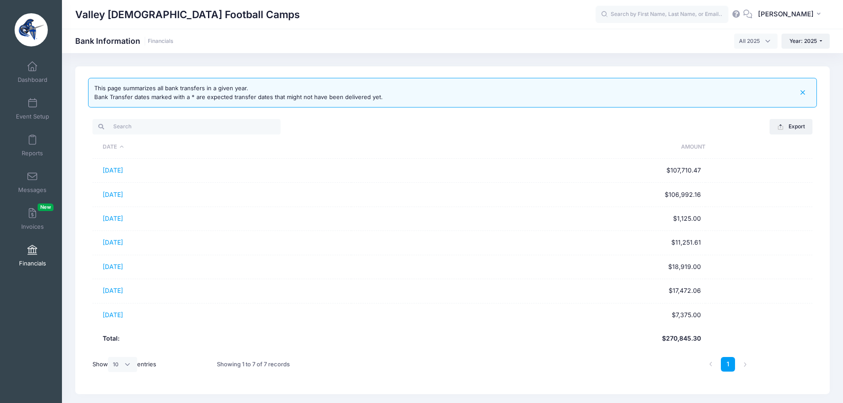
click at [123, 219] on link "[DATE]" at bounding box center [113, 219] width 20 height 8
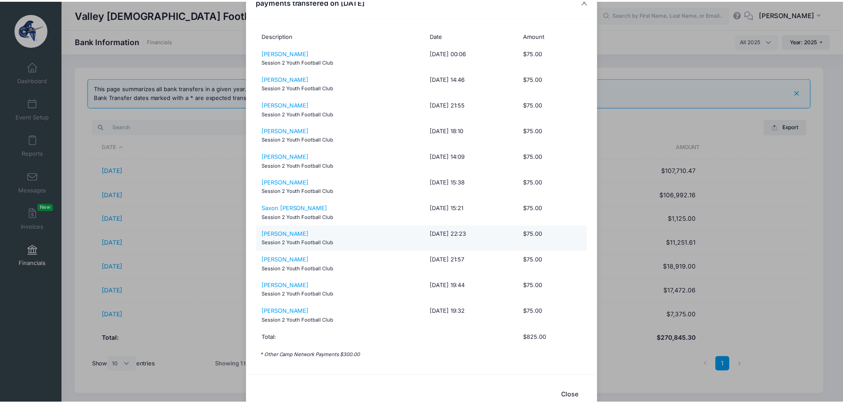
scroll to position [46, 0]
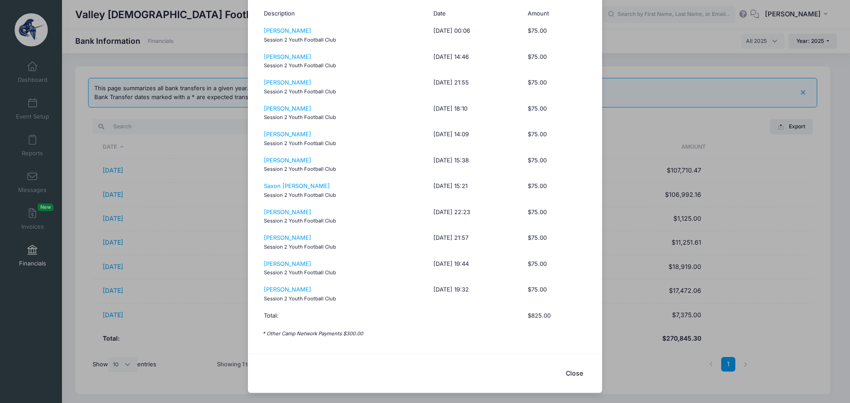
click at [572, 374] on button "Close" at bounding box center [573, 373] width 35 height 19
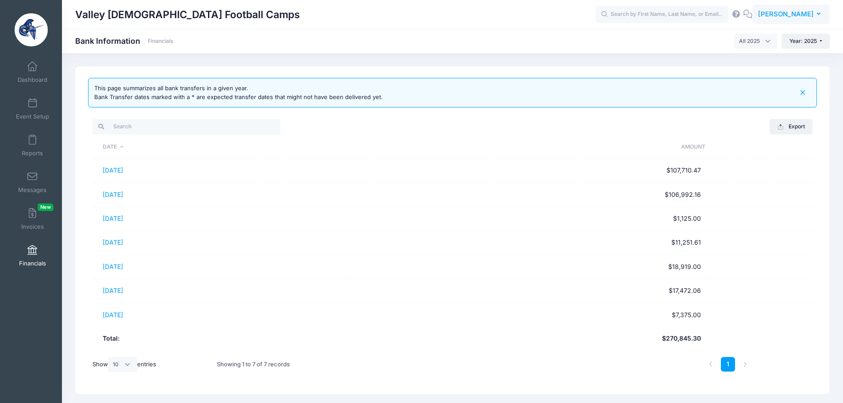
click at [788, 15] on span "[PERSON_NAME]" at bounding box center [786, 14] width 56 height 10
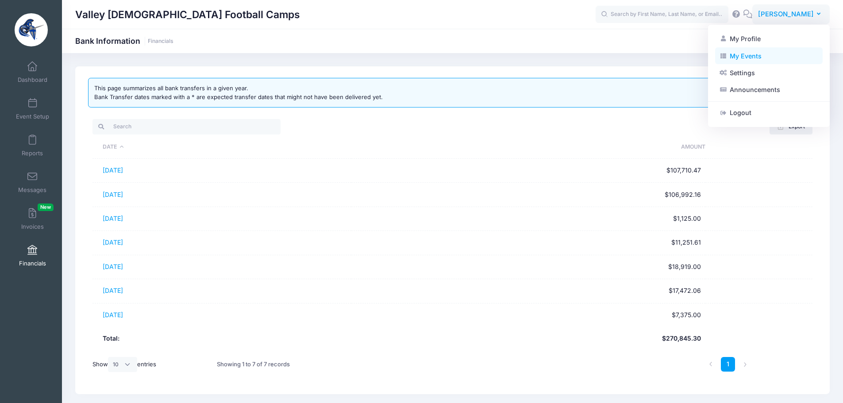
click at [734, 56] on link "My Events" at bounding box center [769, 55] width 108 height 17
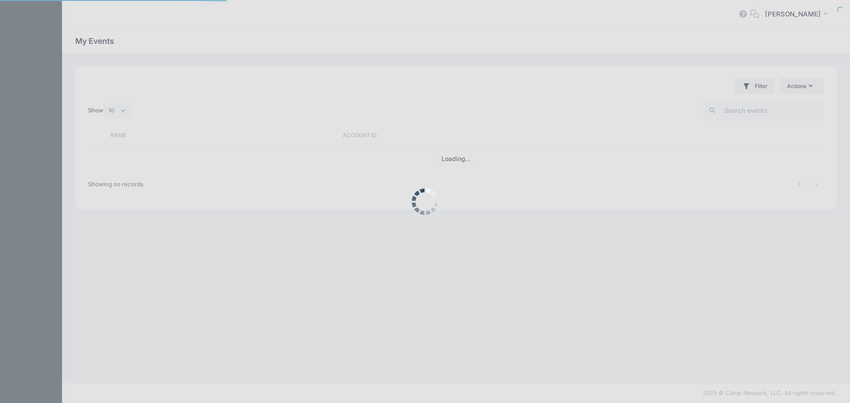
select select "10"
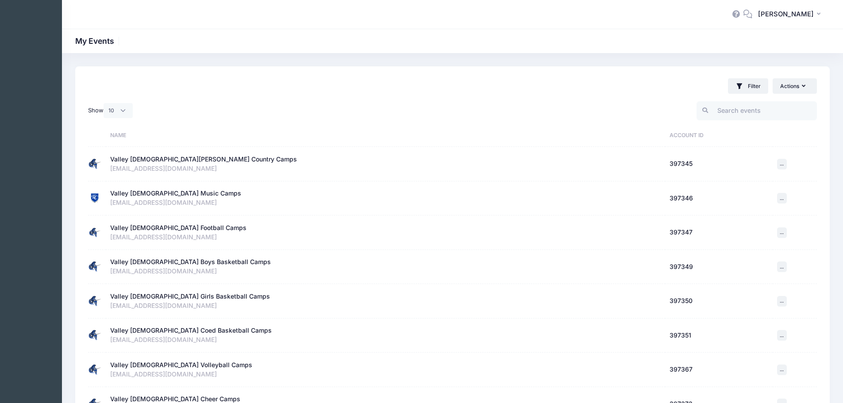
click at [190, 261] on div "Valley [DEMOGRAPHIC_DATA] Boys Basketball Camps" at bounding box center [190, 262] width 161 height 9
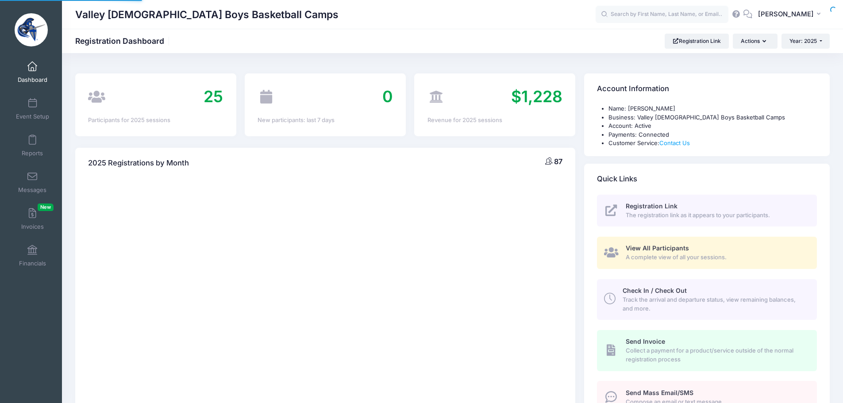
select select
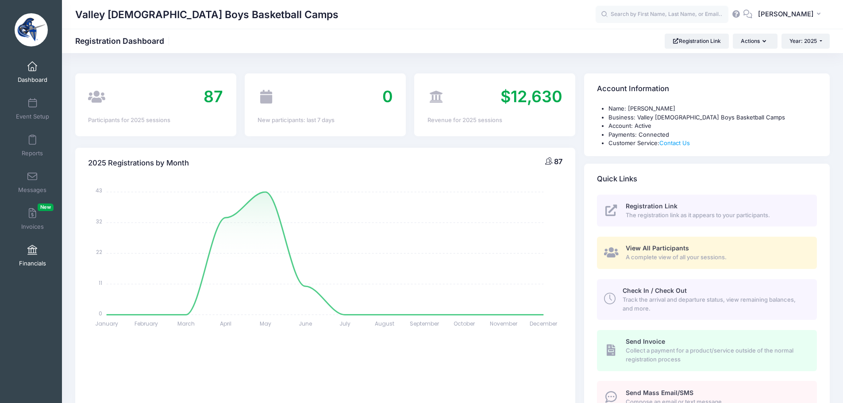
click at [32, 251] on span at bounding box center [32, 251] width 0 height 10
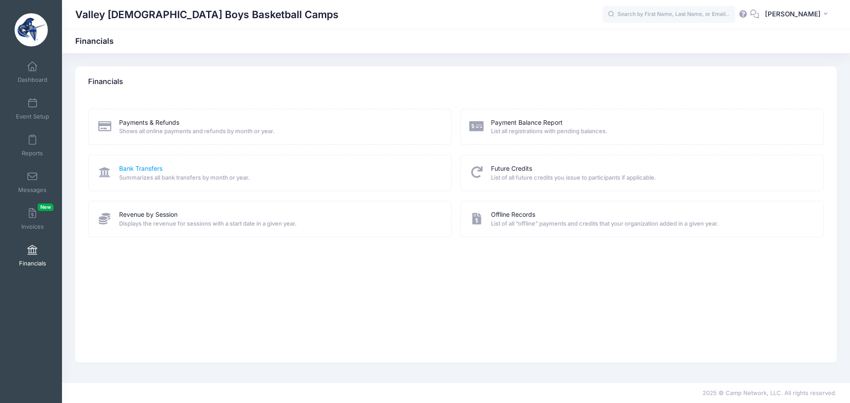
click at [152, 170] on link "Bank Transfers" at bounding box center [140, 168] width 43 height 9
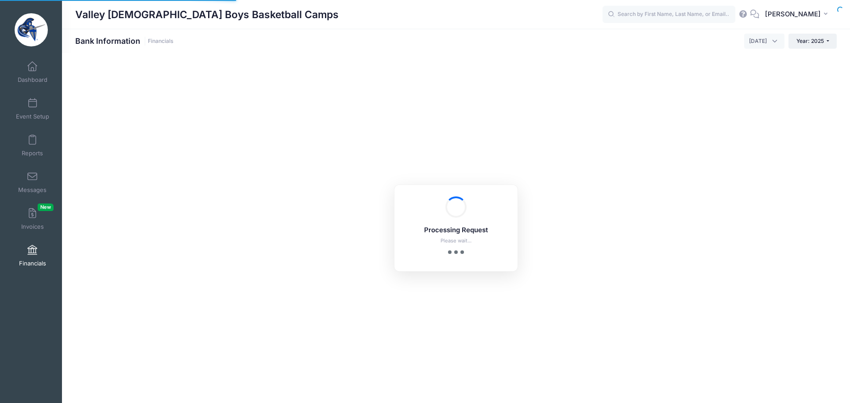
select select "10"
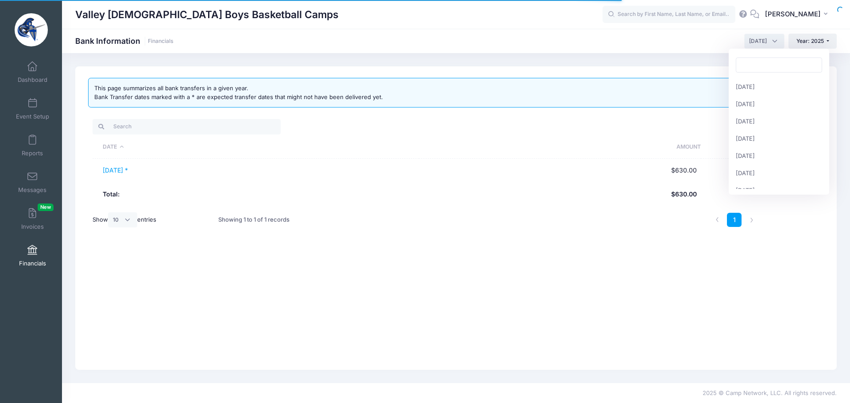
click at [757, 43] on span "[DATE]" at bounding box center [758, 41] width 18 height 8
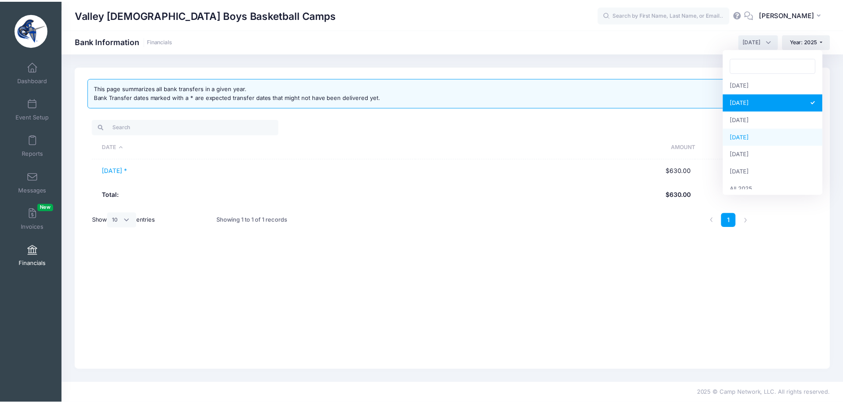
scroll to position [114, 0]
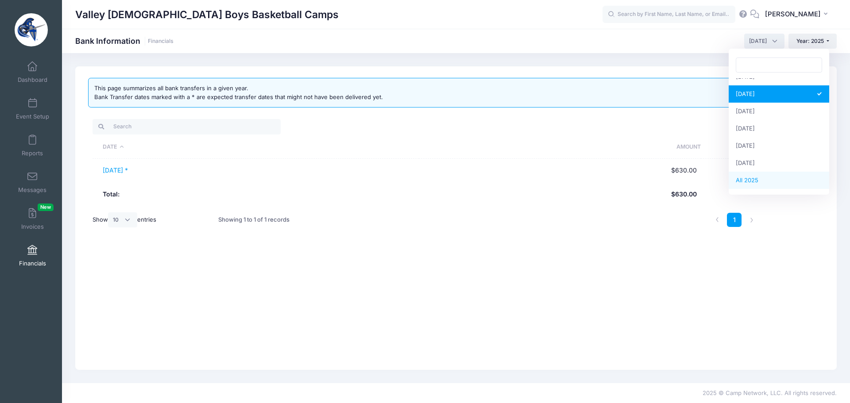
select select
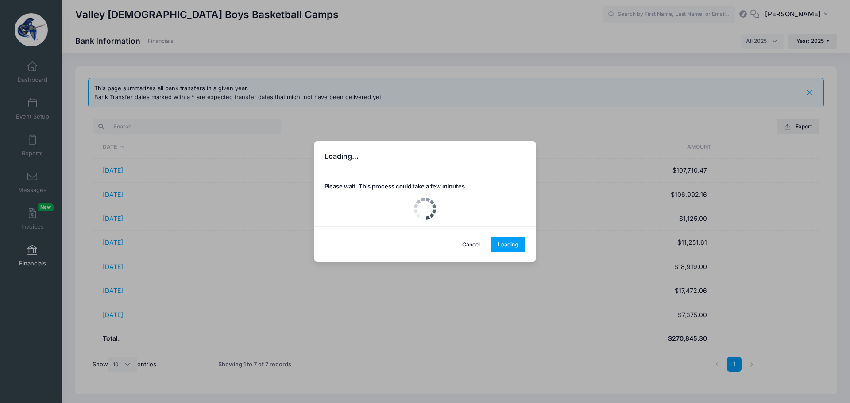
click at [114, 217] on div "Loading... Please wait. This process could take a few minutes. Cancel Loading" at bounding box center [425, 201] width 850 height 403
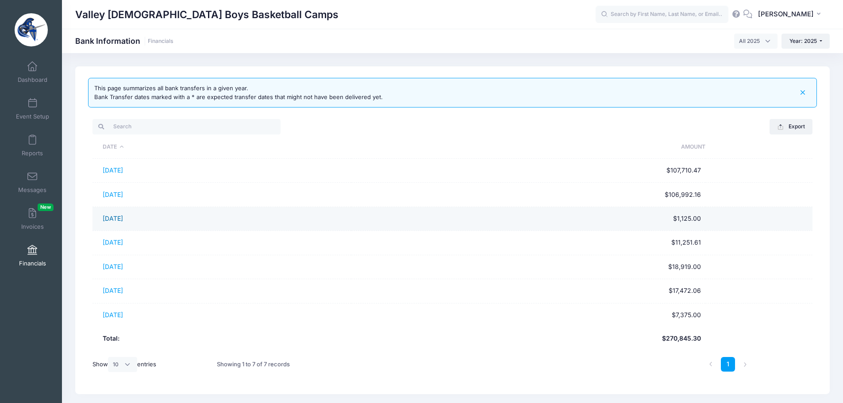
click at [116, 221] on link "[DATE]" at bounding box center [113, 219] width 20 height 8
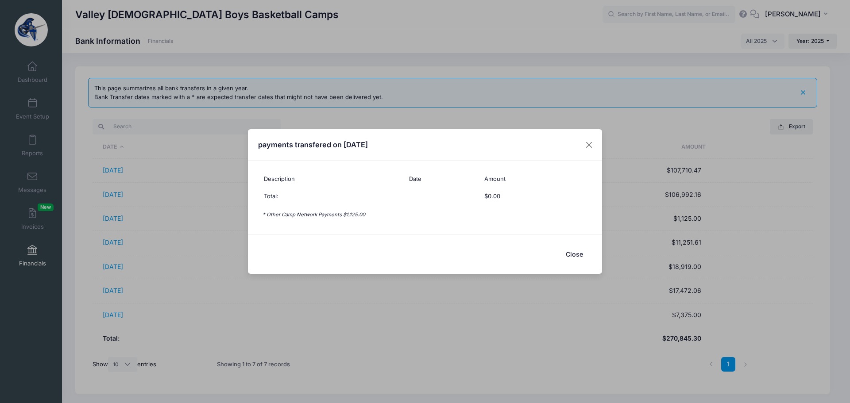
click at [572, 254] on button "Close" at bounding box center [573, 254] width 35 height 19
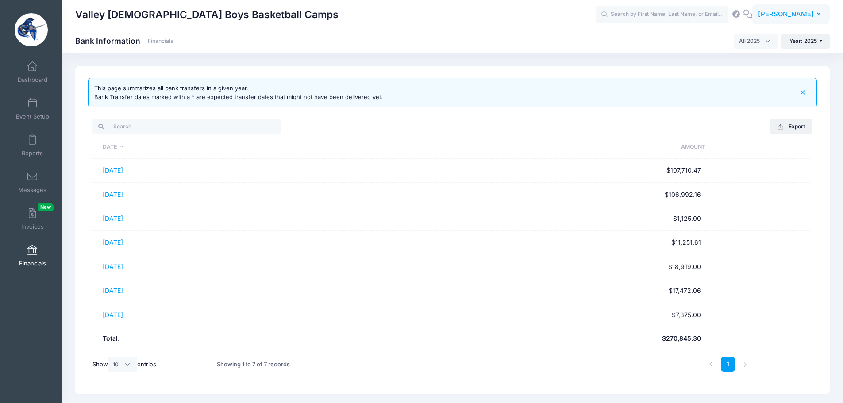
drag, startPoint x: 797, startPoint y: 13, endPoint x: 794, endPoint y: 17, distance: 4.7
click at [796, 14] on span "[PERSON_NAME]" at bounding box center [786, 14] width 56 height 10
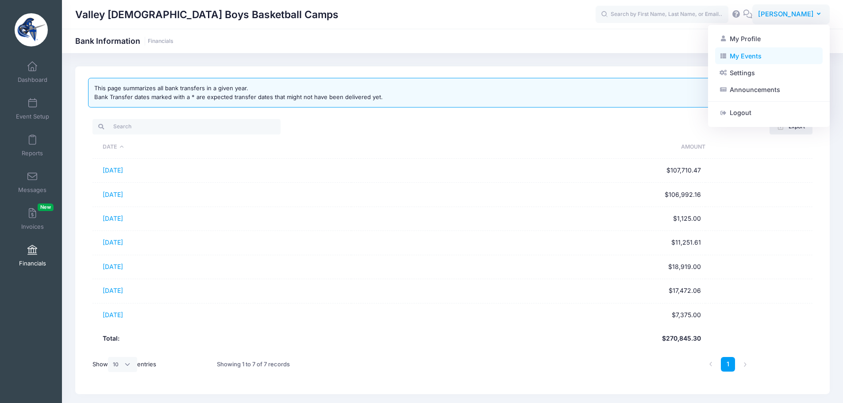
click at [757, 56] on link "My Events" at bounding box center [769, 55] width 108 height 17
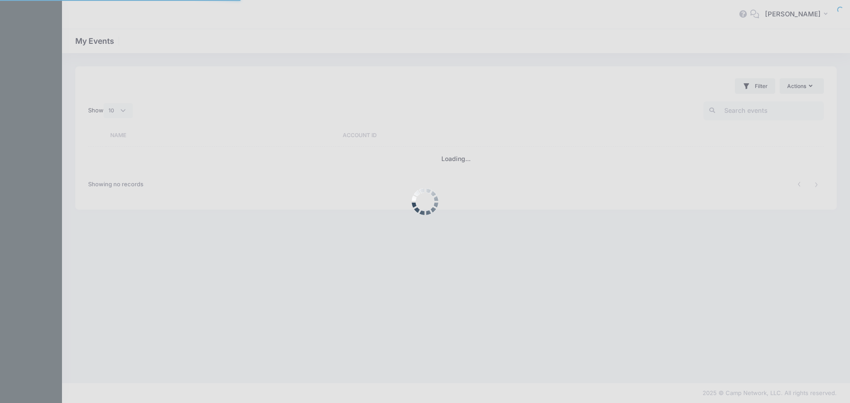
select select "10"
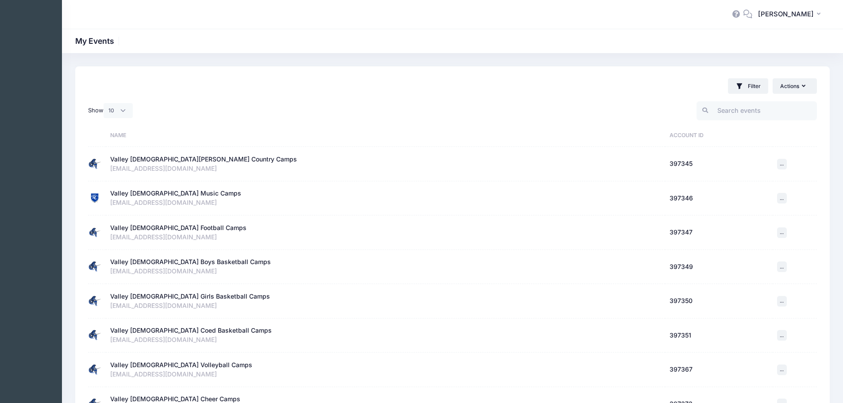
drag, startPoint x: 170, startPoint y: 295, endPoint x: 184, endPoint y: 287, distance: 16.1
click at [173, 293] on div "Valley [DEMOGRAPHIC_DATA] Girls Basketball Camps" at bounding box center [190, 296] width 160 height 9
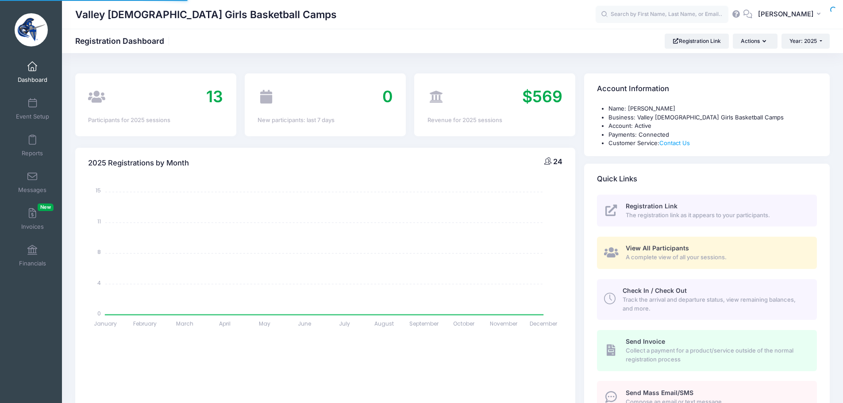
select select
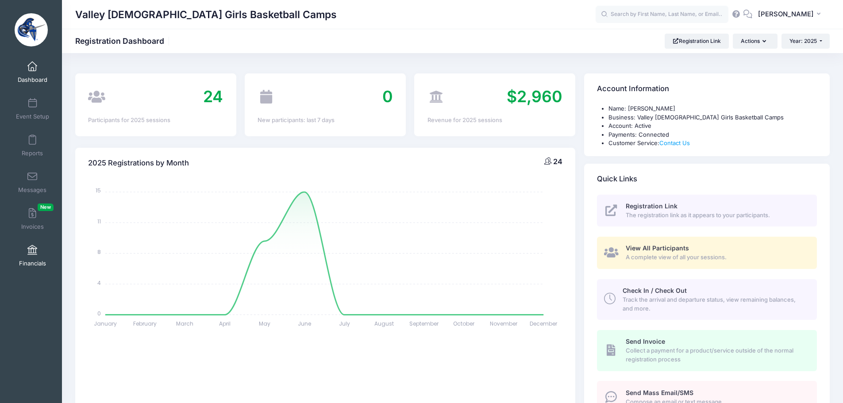
click at [32, 253] on span at bounding box center [32, 251] width 0 height 10
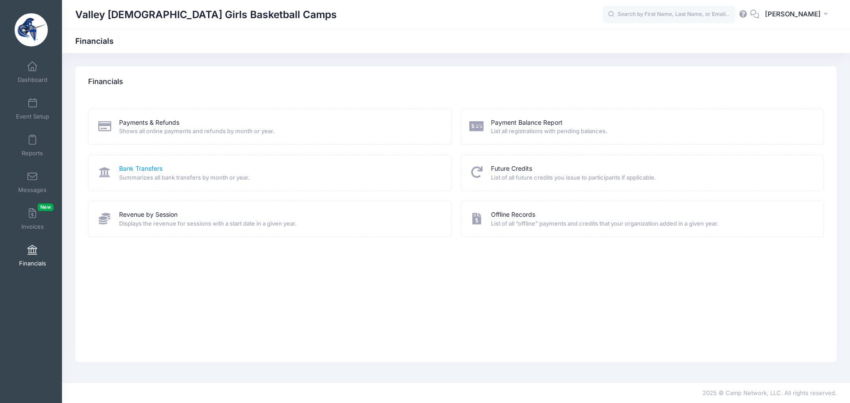
click at [136, 166] on link "Bank Transfers" at bounding box center [140, 168] width 43 height 9
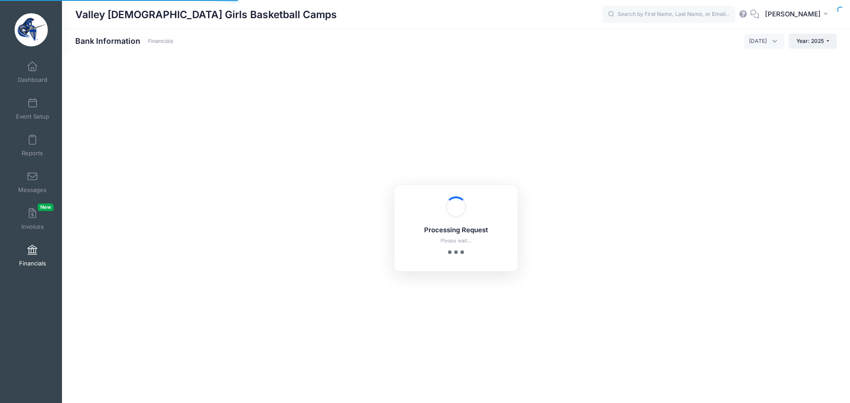
select select "10"
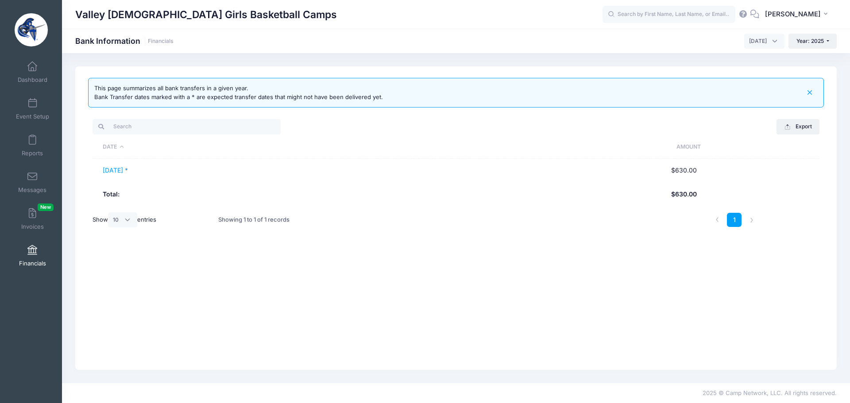
click at [773, 43] on span "[DATE]" at bounding box center [764, 41] width 40 height 15
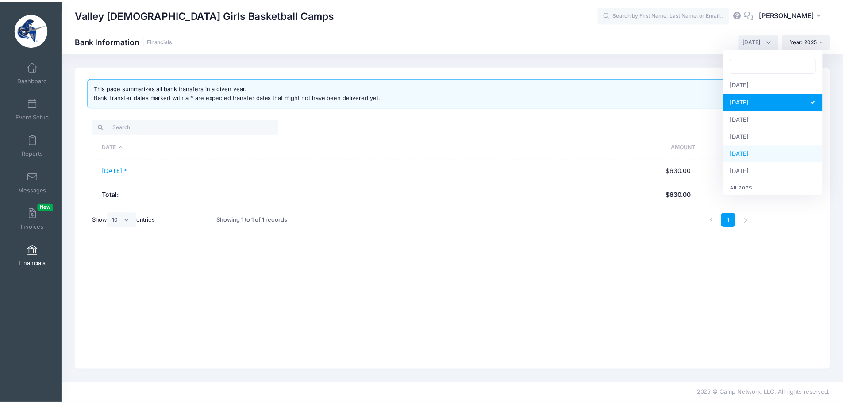
scroll to position [114, 0]
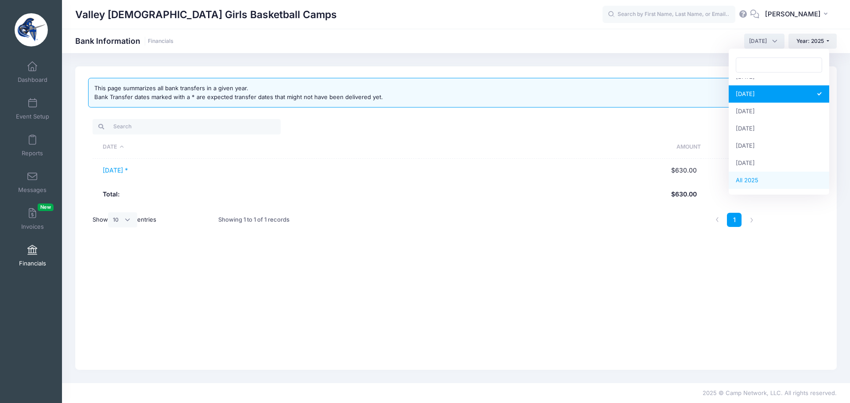
select select
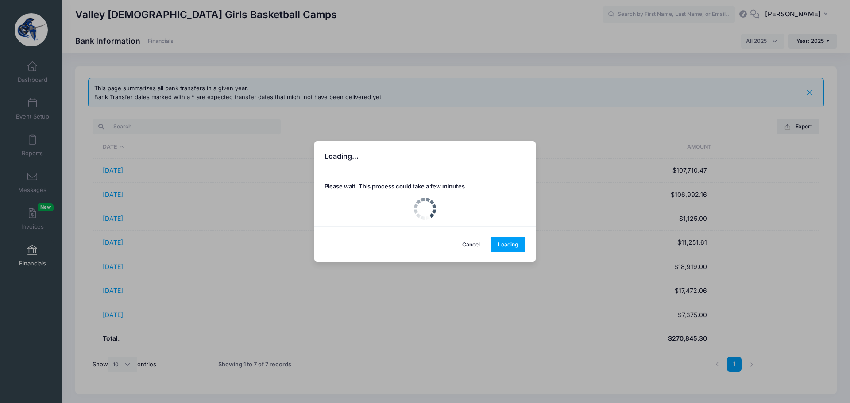
click at [118, 219] on div "Loading... Please wait. This process could take a few minutes. Cancel Loading" at bounding box center [425, 201] width 850 height 403
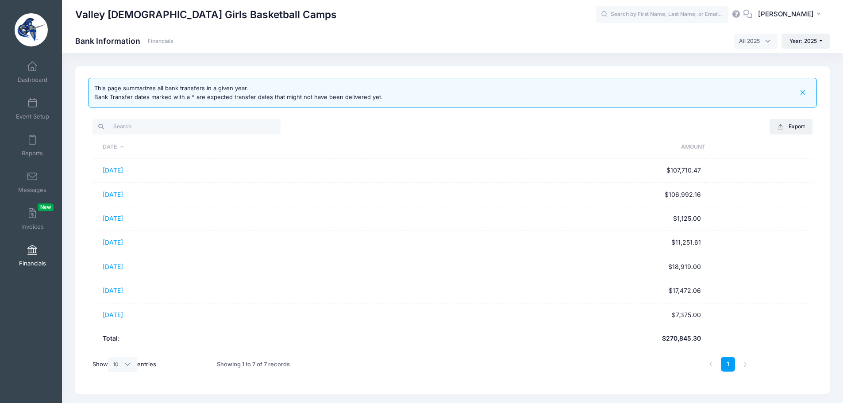
click at [118, 219] on link "[DATE]" at bounding box center [113, 219] width 20 height 8
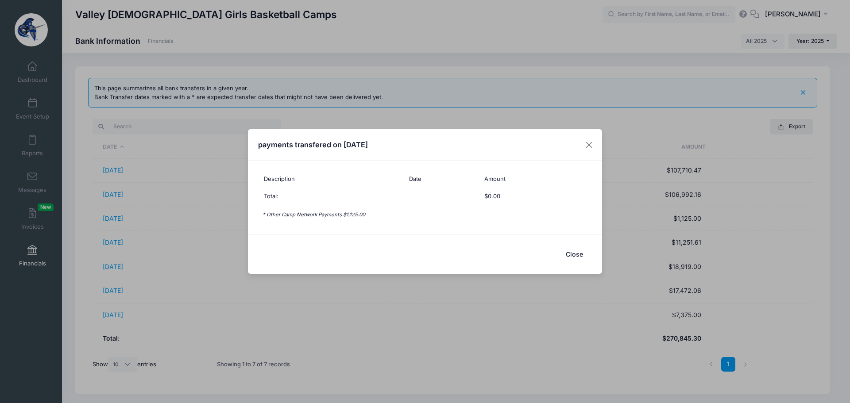
click at [575, 255] on button "Close" at bounding box center [573, 254] width 35 height 19
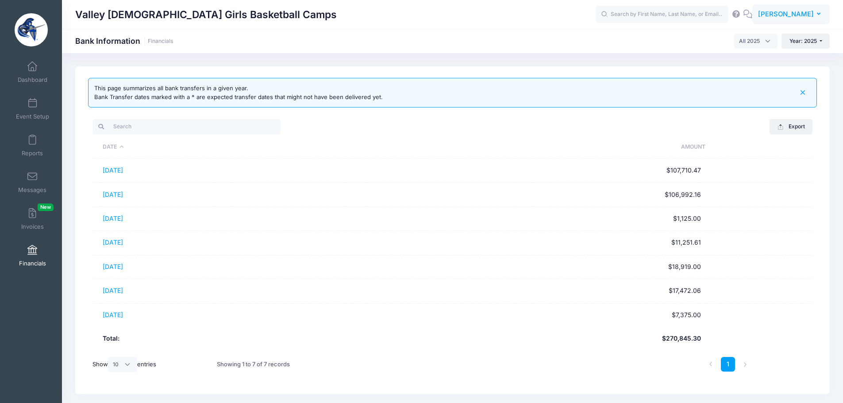
click at [796, 13] on span "[PERSON_NAME]" at bounding box center [786, 14] width 56 height 10
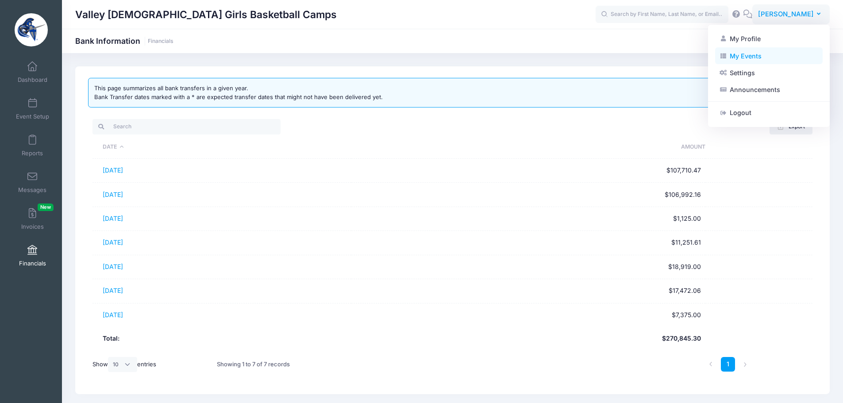
click at [733, 54] on link "My Events" at bounding box center [769, 55] width 108 height 17
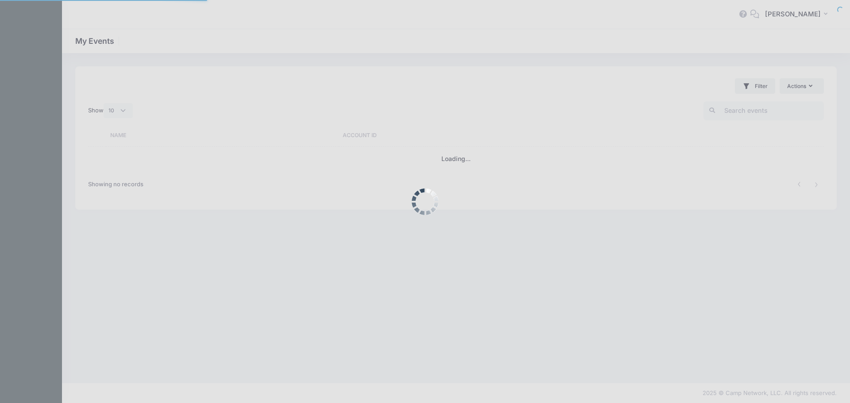
select select "10"
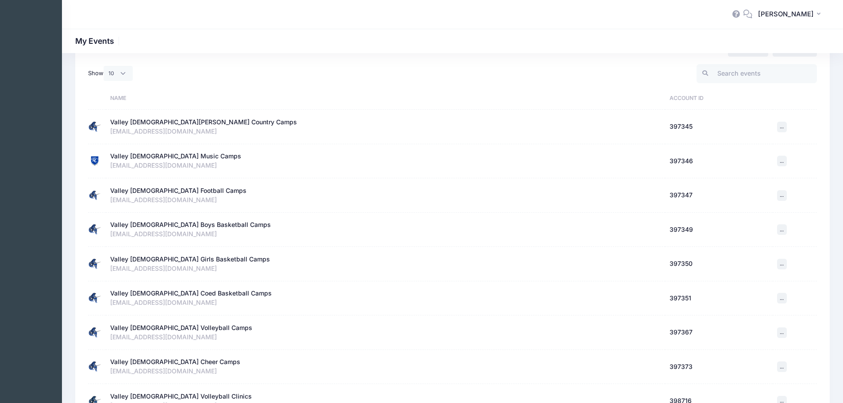
scroll to position [133, 0]
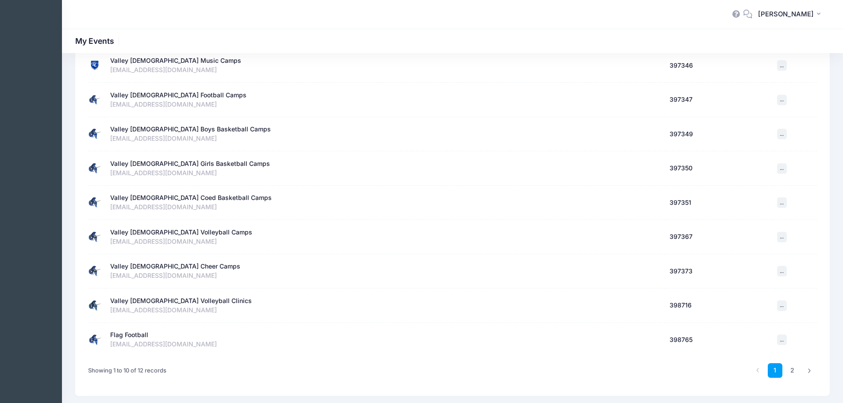
click at [192, 199] on div "Valley [DEMOGRAPHIC_DATA] Coed Basketball Camps" at bounding box center [191, 197] width 162 height 9
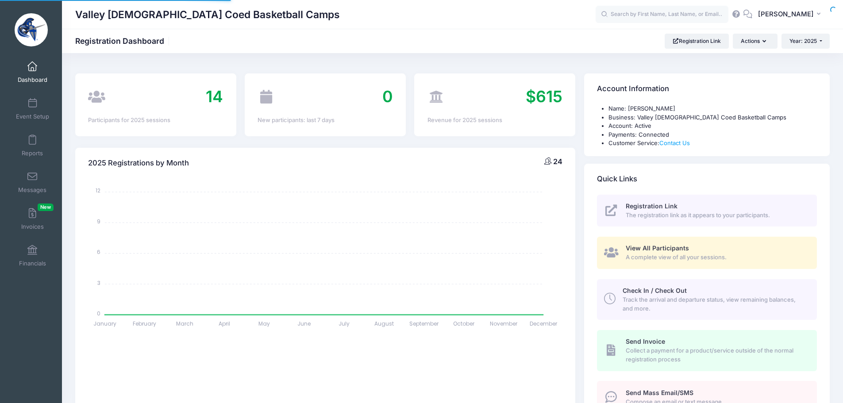
select select
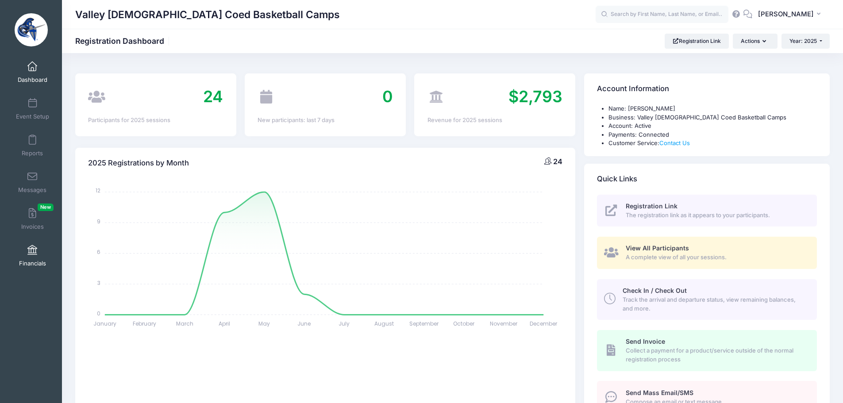
click at [32, 253] on span at bounding box center [32, 251] width 0 height 10
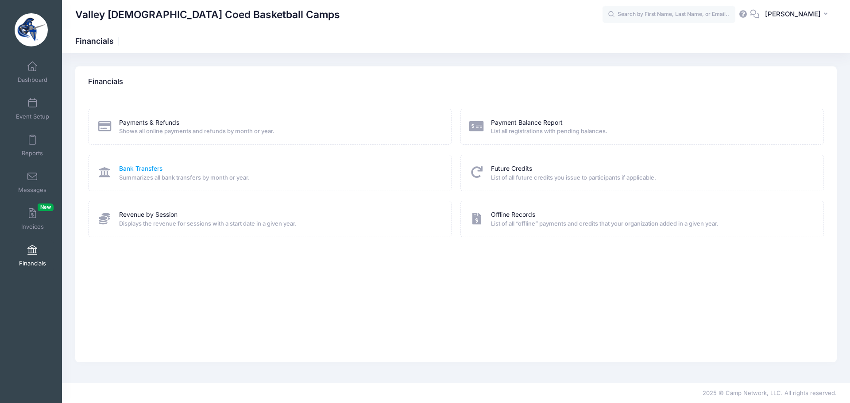
click at [137, 168] on link "Bank Transfers" at bounding box center [140, 168] width 43 height 9
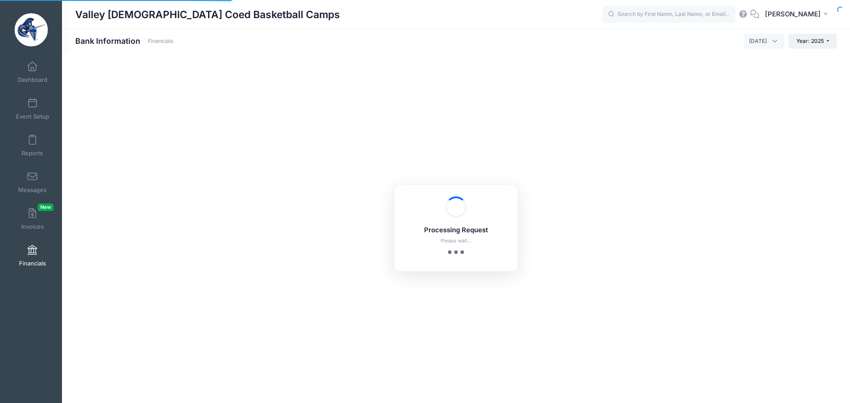
select select "10"
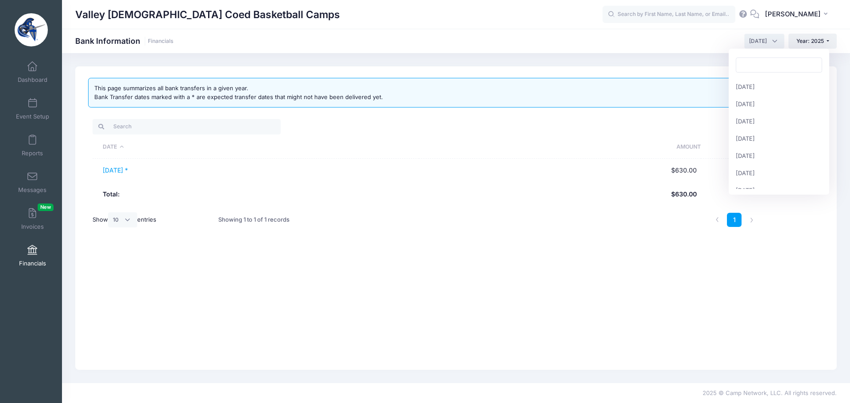
click at [749, 37] on span "[DATE]" at bounding box center [758, 41] width 18 height 8
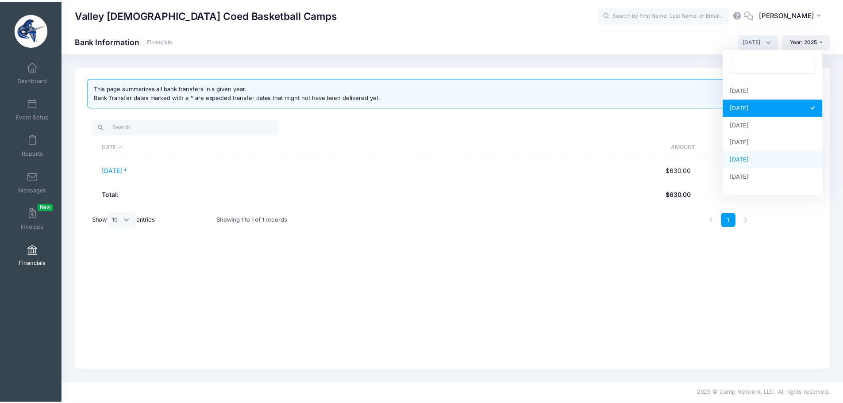
scroll to position [114, 0]
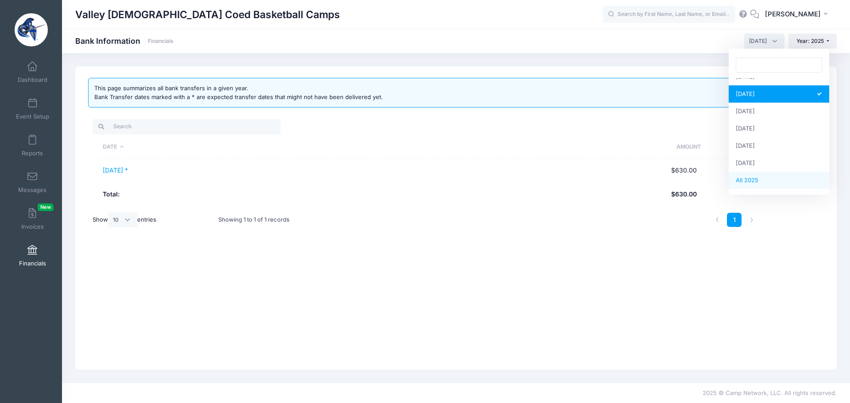
select select
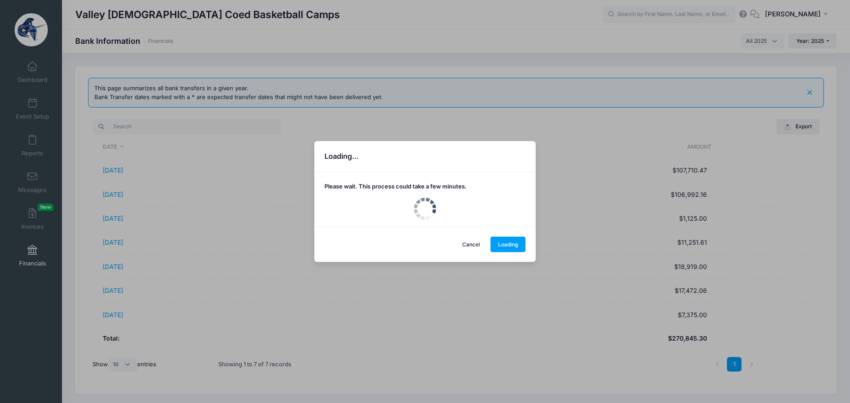
click at [119, 221] on div "Loading... Please wait. This process could take a few minutes. Cancel Loading" at bounding box center [425, 201] width 850 height 403
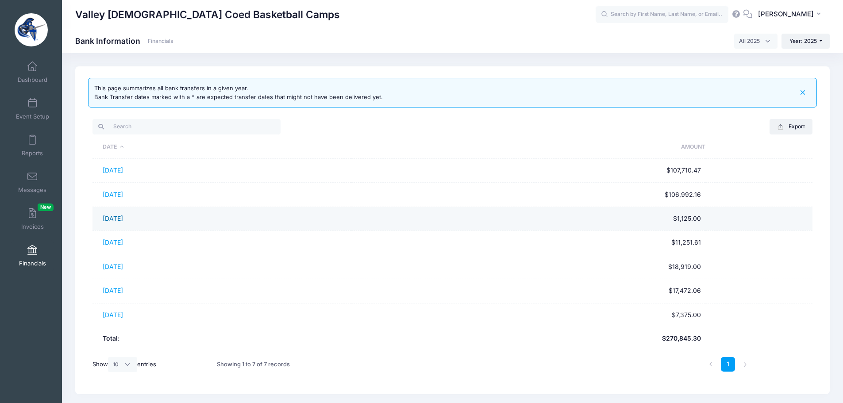
click at [120, 219] on link "[DATE]" at bounding box center [113, 219] width 20 height 8
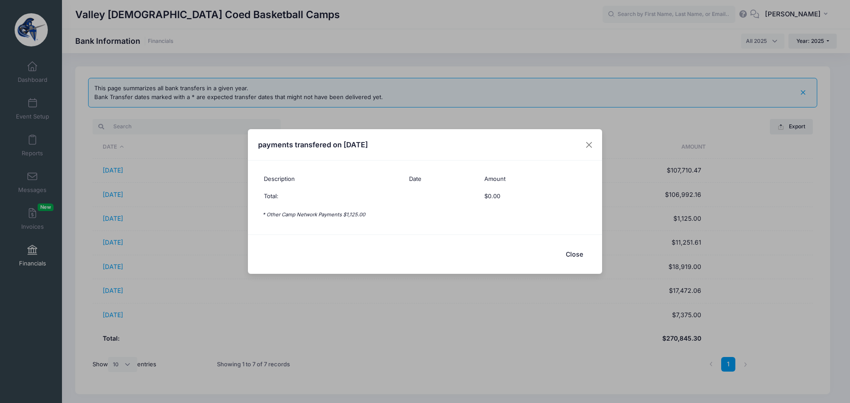
drag, startPoint x: 572, startPoint y: 254, endPoint x: 570, endPoint y: 246, distance: 8.5
click at [572, 255] on button "Close" at bounding box center [573, 254] width 35 height 19
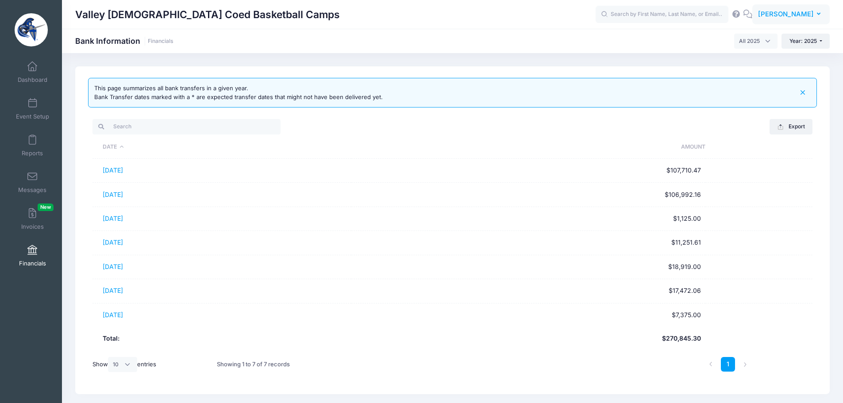
click at [778, 13] on span "[PERSON_NAME]" at bounding box center [786, 14] width 56 height 10
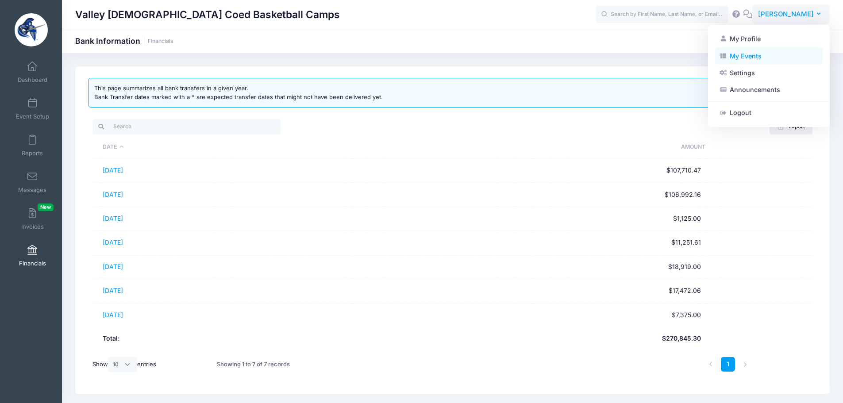
click at [749, 54] on link "My Events" at bounding box center [769, 55] width 108 height 17
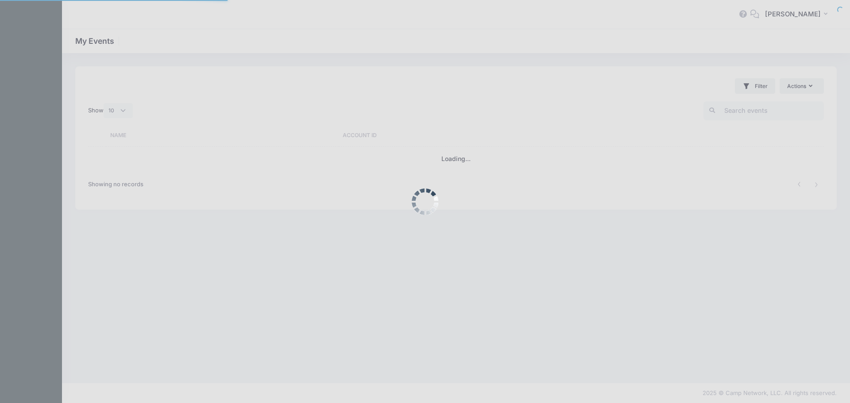
select select "10"
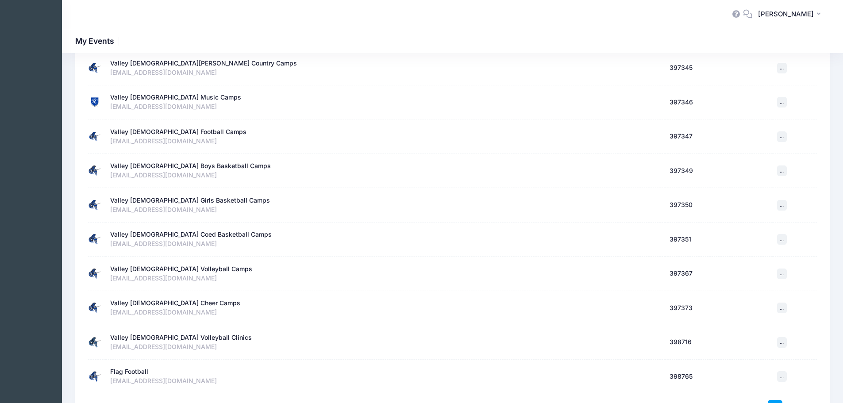
scroll to position [133, 0]
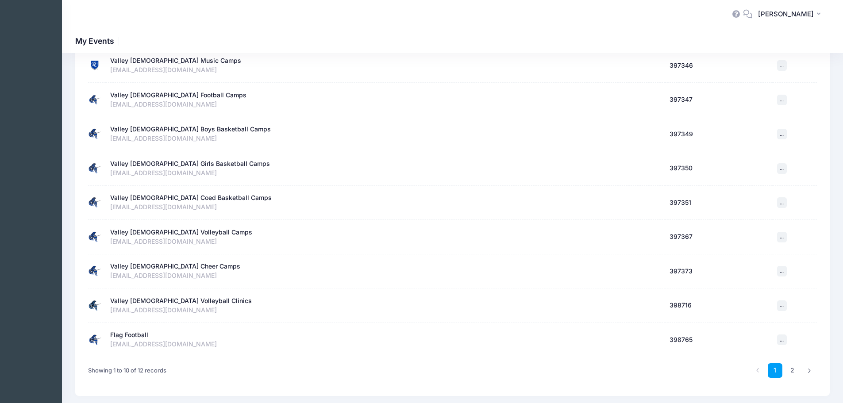
click at [180, 229] on div "Valley [DEMOGRAPHIC_DATA] Volleyball Camps" at bounding box center [181, 232] width 142 height 9
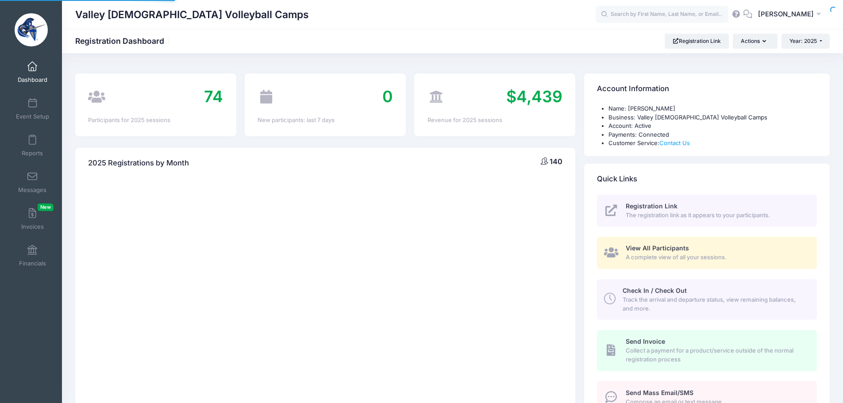
select select
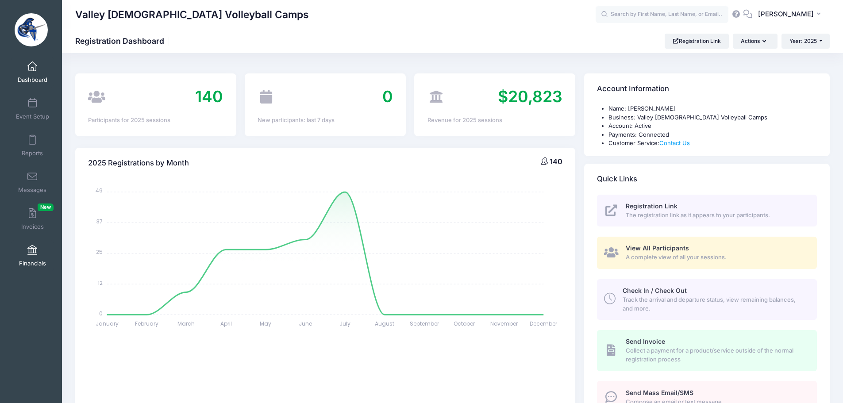
click at [40, 260] on span "Financials" at bounding box center [32, 264] width 27 height 8
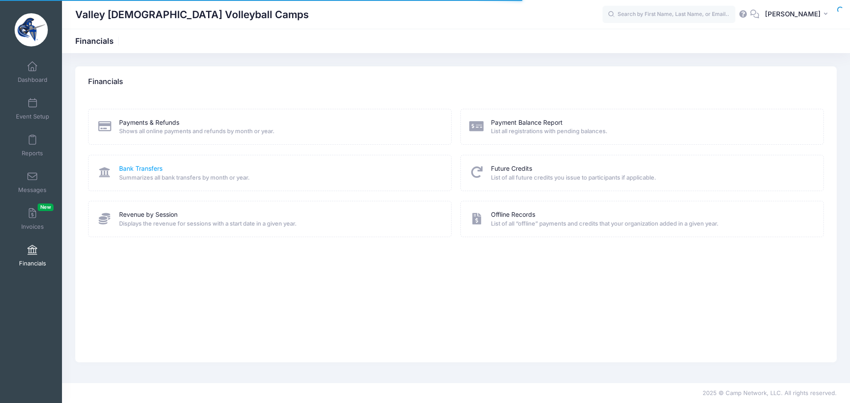
click at [154, 168] on link "Bank Transfers" at bounding box center [140, 168] width 43 height 9
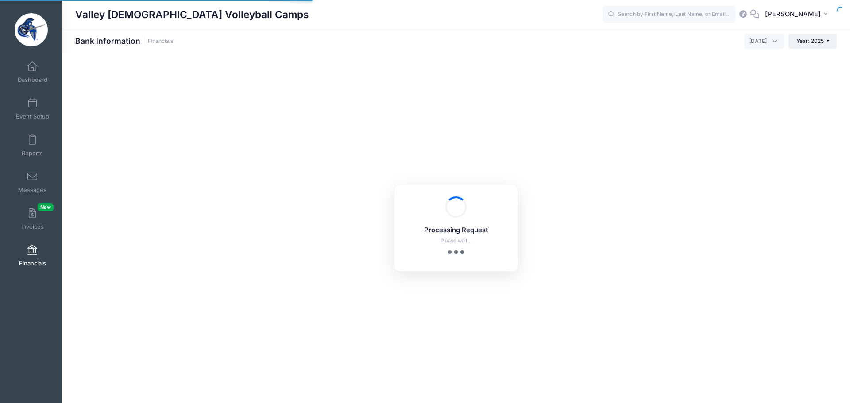
select select "10"
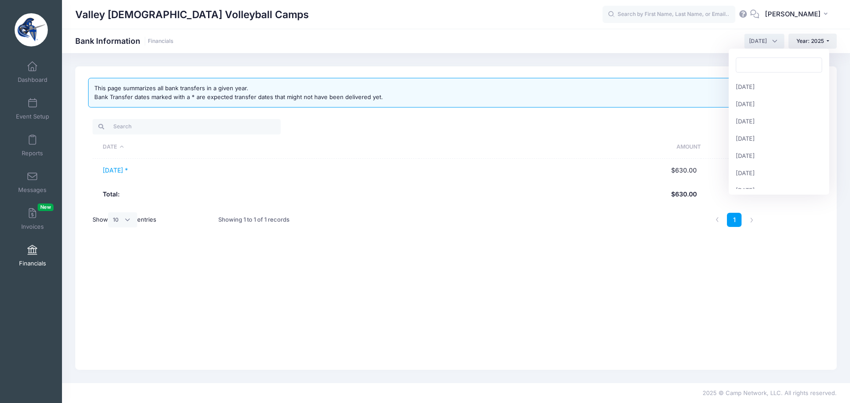
click at [749, 42] on span "[DATE]" at bounding box center [758, 41] width 18 height 8
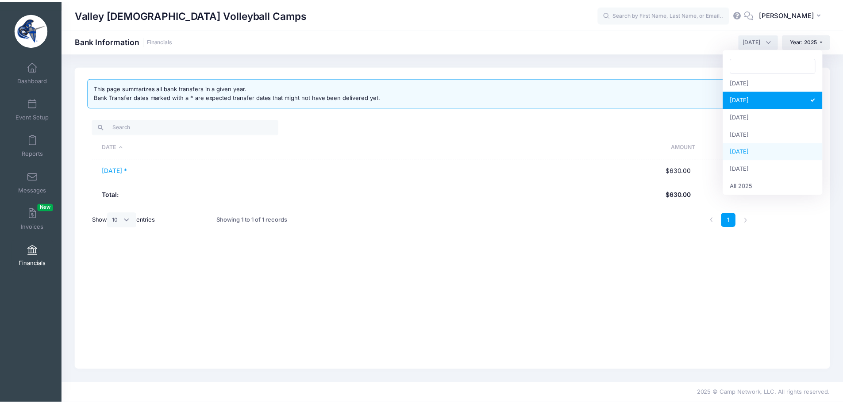
scroll to position [114, 0]
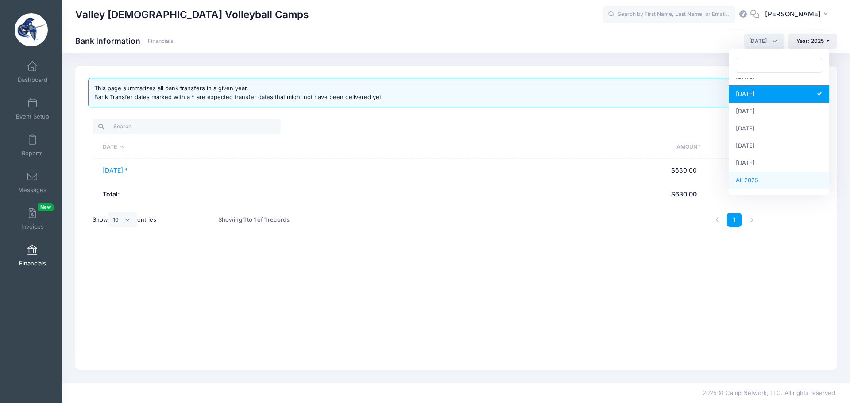
select select
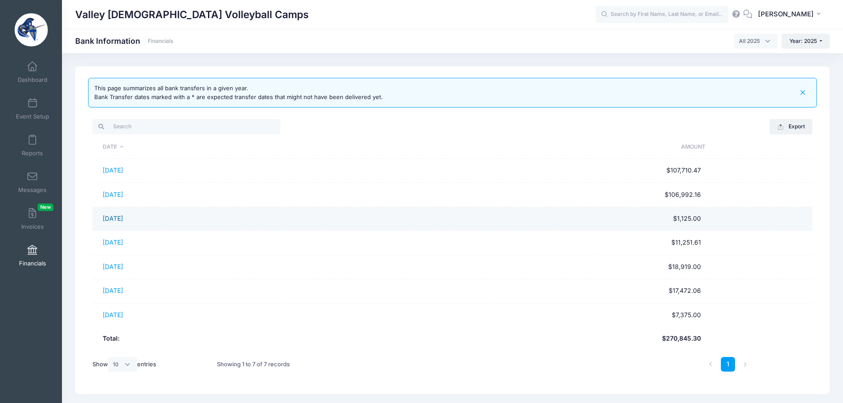
click at [111, 216] on link "[DATE]" at bounding box center [113, 219] width 20 height 8
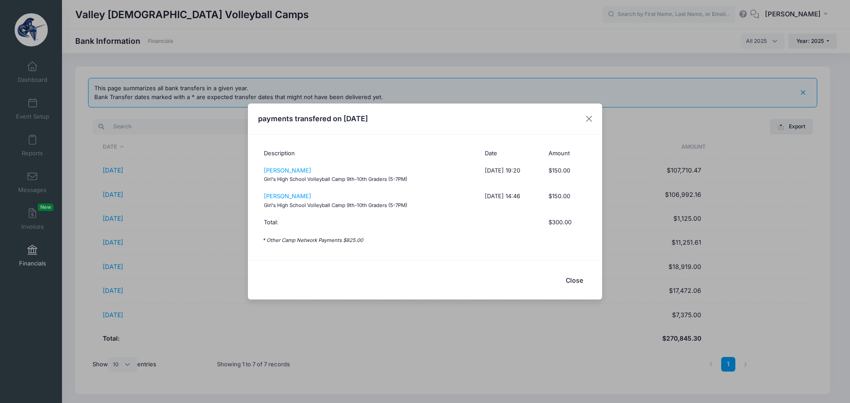
click at [576, 279] on button "Close" at bounding box center [573, 280] width 35 height 19
